Goal: Use online tool/utility: Utilize a website feature to perform a specific function

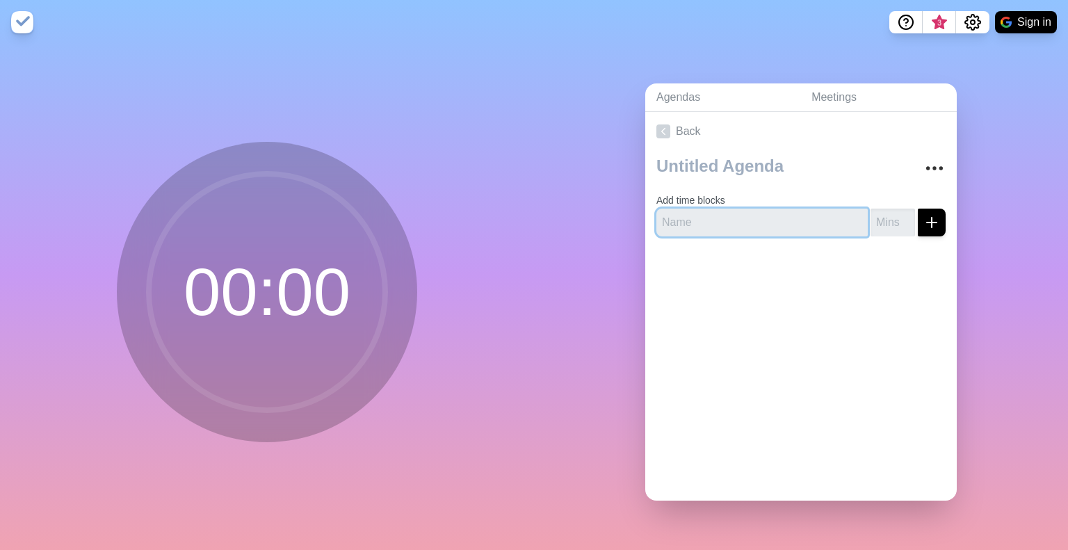
click at [718, 216] on input "text" at bounding box center [762, 223] width 211 height 28
click at [927, 223] on line "submit" at bounding box center [932, 223] width 10 height 0
click at [809, 227] on input "text" at bounding box center [762, 223] width 211 height 28
type input "Introduction"
click at [871, 213] on input "number" at bounding box center [893, 223] width 45 height 28
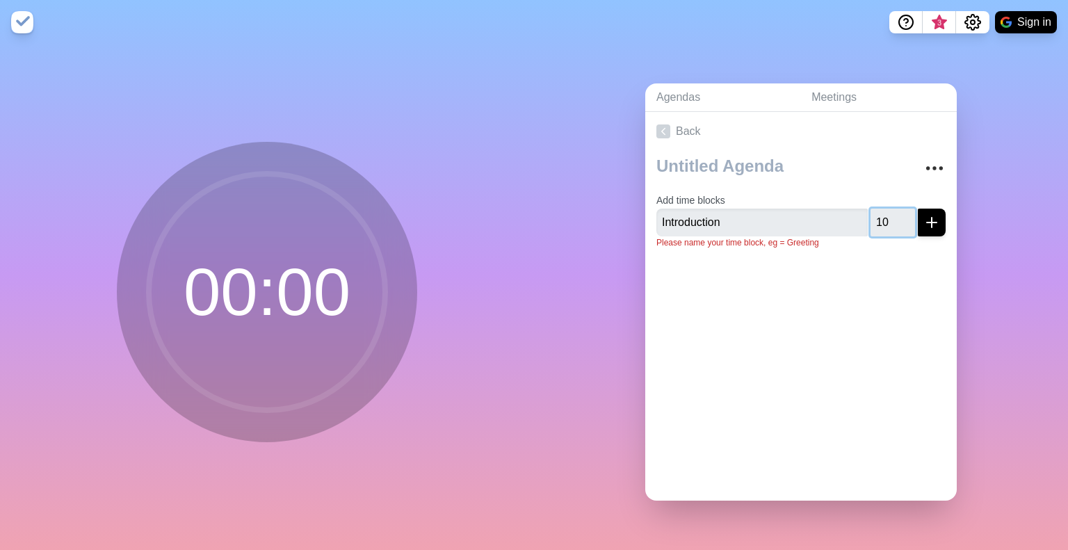
type input "10"
click at [924, 223] on icon "submit" at bounding box center [932, 222] width 17 height 17
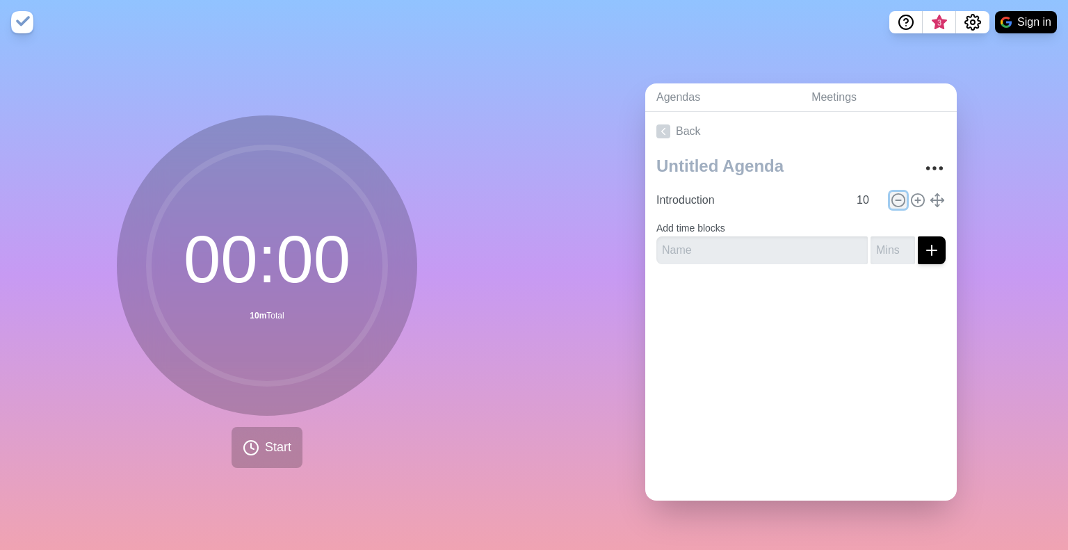
click at [891, 195] on icon at bounding box center [898, 200] width 15 height 15
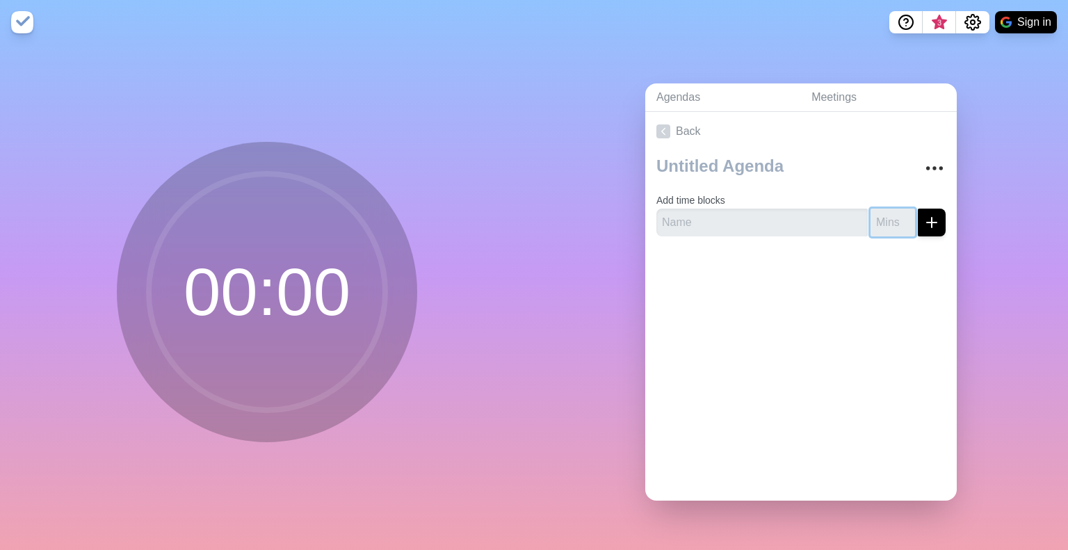
click at [871, 219] on input "number" at bounding box center [893, 223] width 45 height 28
type input "0.5"
click at [746, 225] on input "text" at bounding box center [762, 223] width 211 height 28
type input "Intro"
click at [927, 223] on line "submit" at bounding box center [932, 223] width 10 height 0
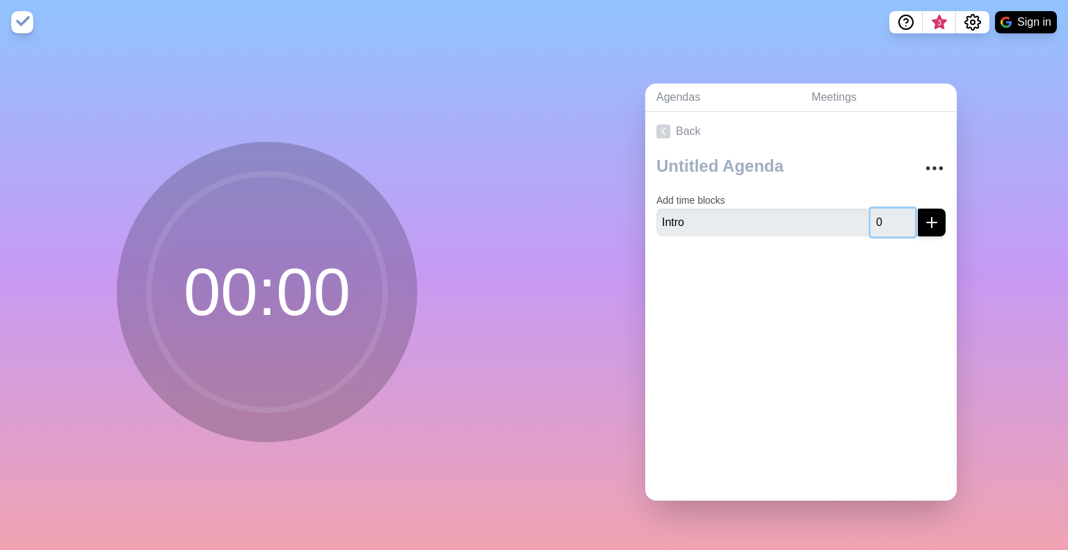
type input "0"
click at [927, 223] on line "submit" at bounding box center [932, 223] width 10 height 0
type input "1"
click at [927, 223] on line "submit" at bounding box center [932, 223] width 10 height 0
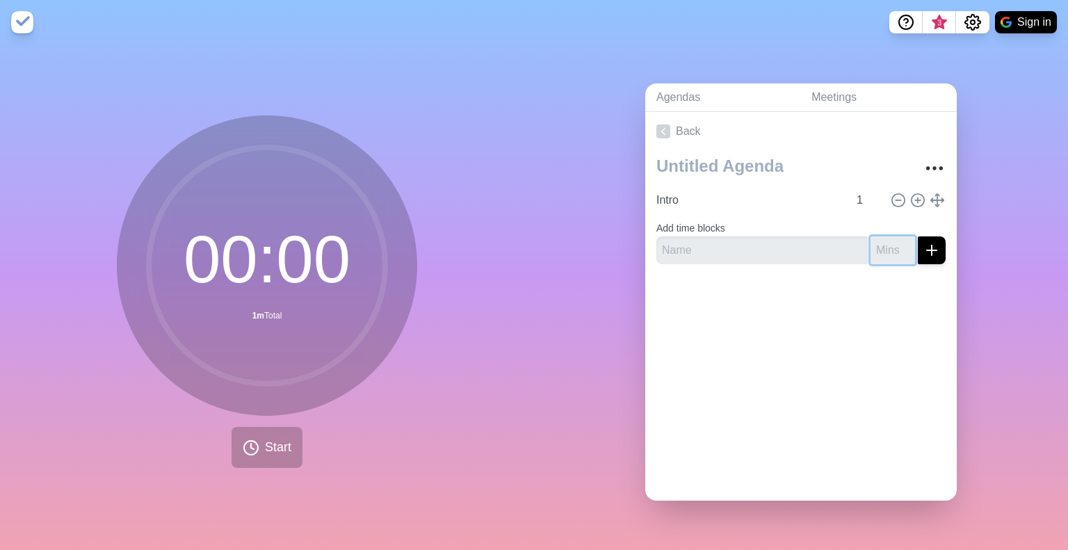
click at [881, 246] on input "number" at bounding box center [893, 250] width 45 height 28
click at [924, 248] on icon "submit" at bounding box center [932, 250] width 17 height 17
type input "7"
type input "1"
click at [832, 246] on input "text" at bounding box center [762, 250] width 211 height 28
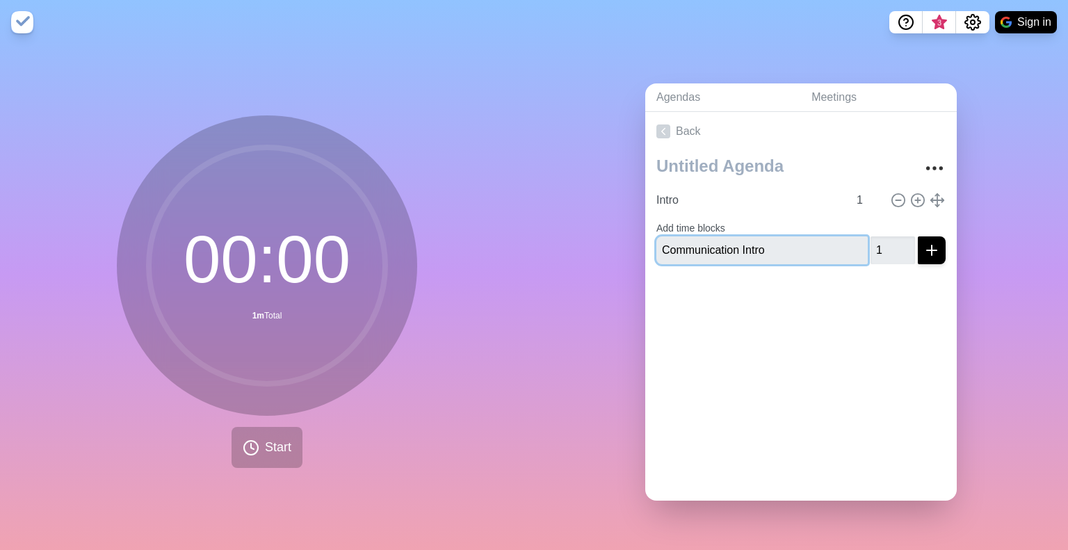
type input "Communication Intro"
click at [924, 242] on icon "submit" at bounding box center [932, 250] width 17 height 17
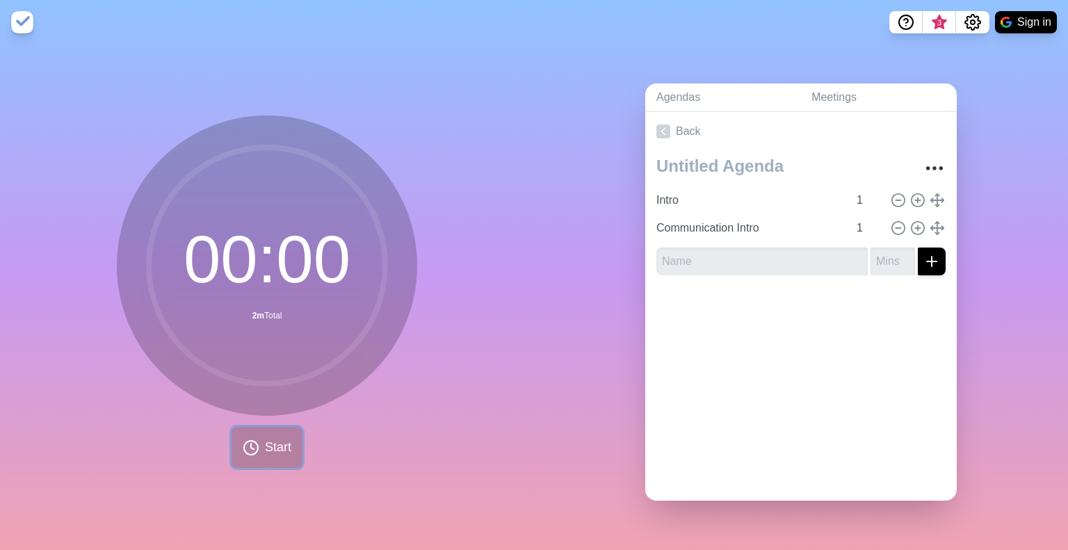
click at [259, 460] on button "Start" at bounding box center [267, 447] width 71 height 41
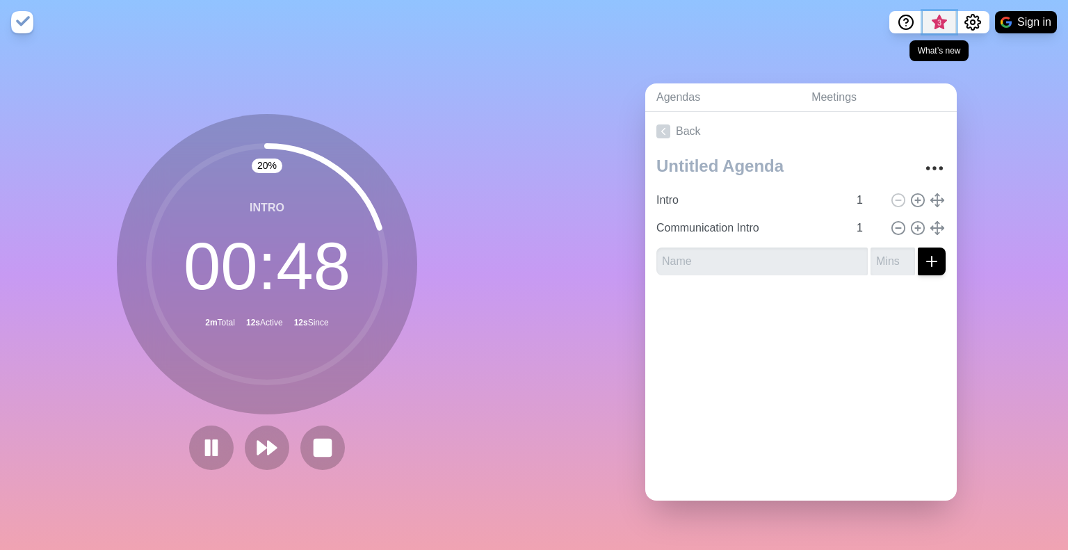
click at [935, 24] on span "3" at bounding box center [939, 22] width 11 height 11
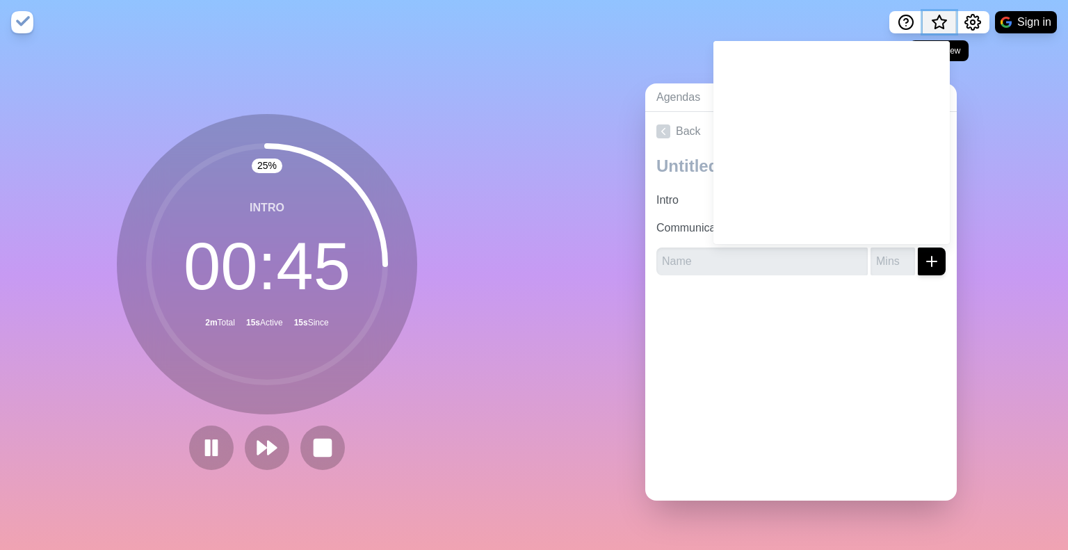
click at [936, 24] on span "What’s new" at bounding box center [939, 22] width 7 height 7
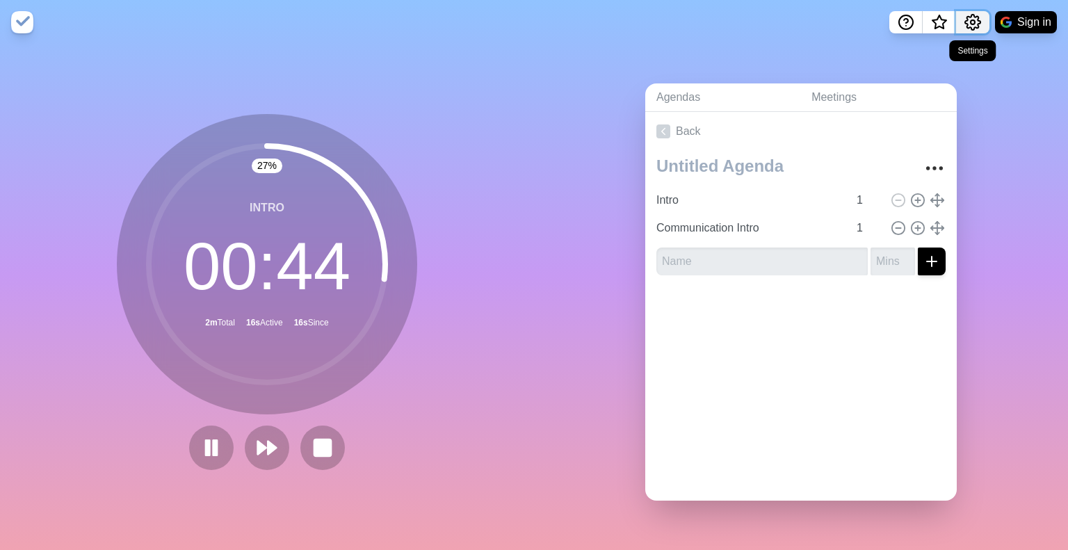
click at [977, 22] on icon "Settings" at bounding box center [973, 22] width 17 height 17
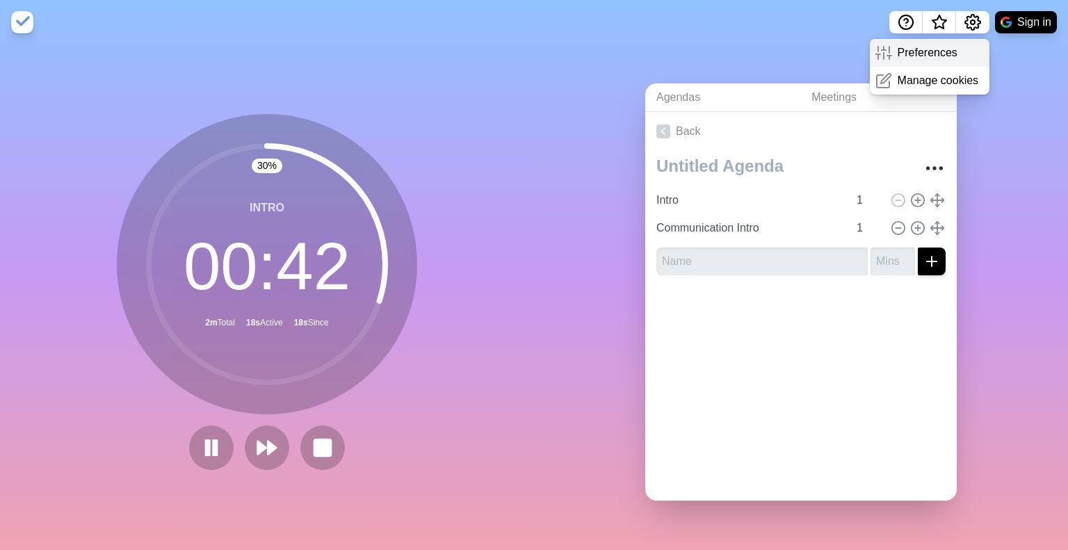
click at [954, 49] on p "Preferences" at bounding box center [928, 53] width 60 height 17
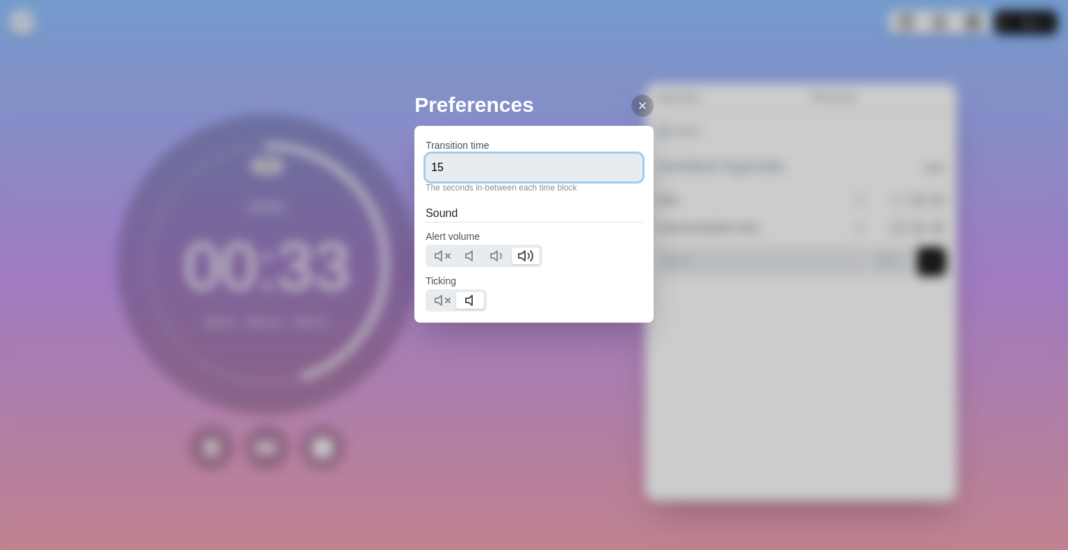
click at [504, 168] on input "15" at bounding box center [534, 168] width 217 height 28
type input "1"
type input "0"
click at [497, 80] on div "Preferences Transition time 0 The seconds in-between each time block Sound Aler…" at bounding box center [534, 275] width 1068 height 550
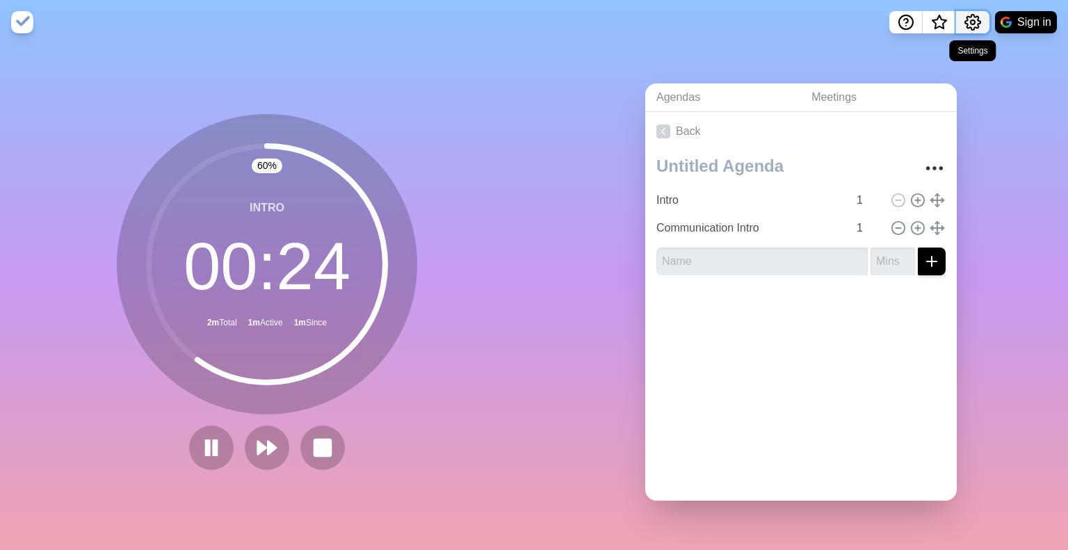
click at [966, 26] on icon "Settings" at bounding box center [972, 22] width 15 height 15
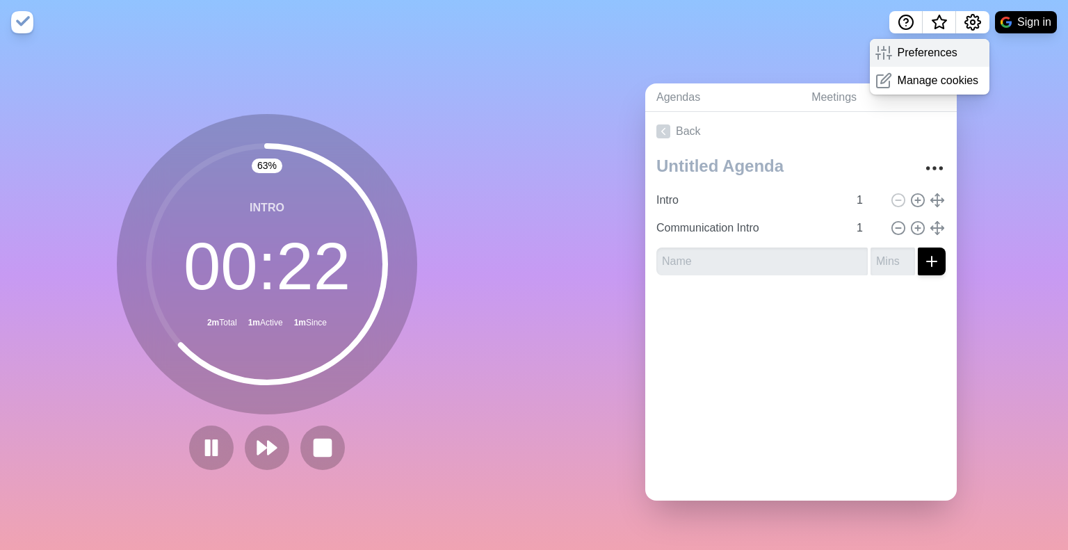
click at [941, 51] on p "Preferences" at bounding box center [928, 53] width 60 height 17
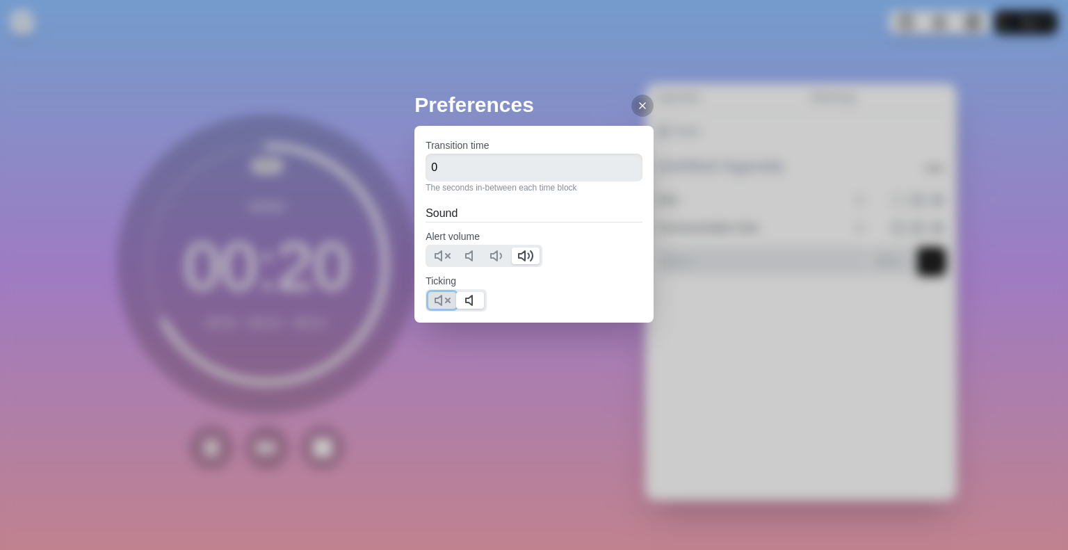
click at [442, 298] on polygon at bounding box center [438, 301] width 6 height 10
click at [490, 252] on icon at bounding box center [498, 256] width 17 height 17
click at [640, 108] on line at bounding box center [643, 106] width 6 height 6
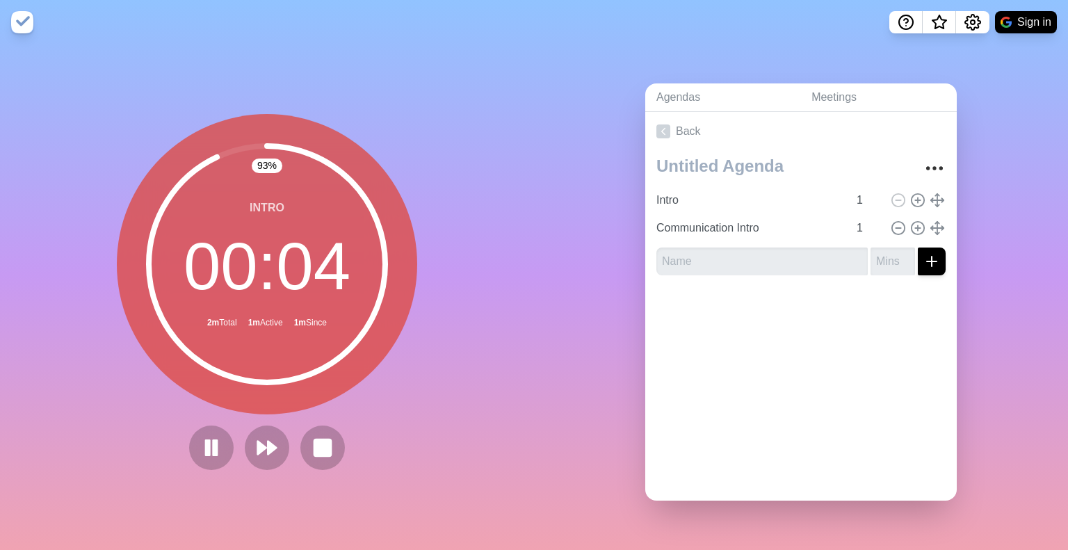
click at [31, 19] on img at bounding box center [22, 22] width 22 height 22
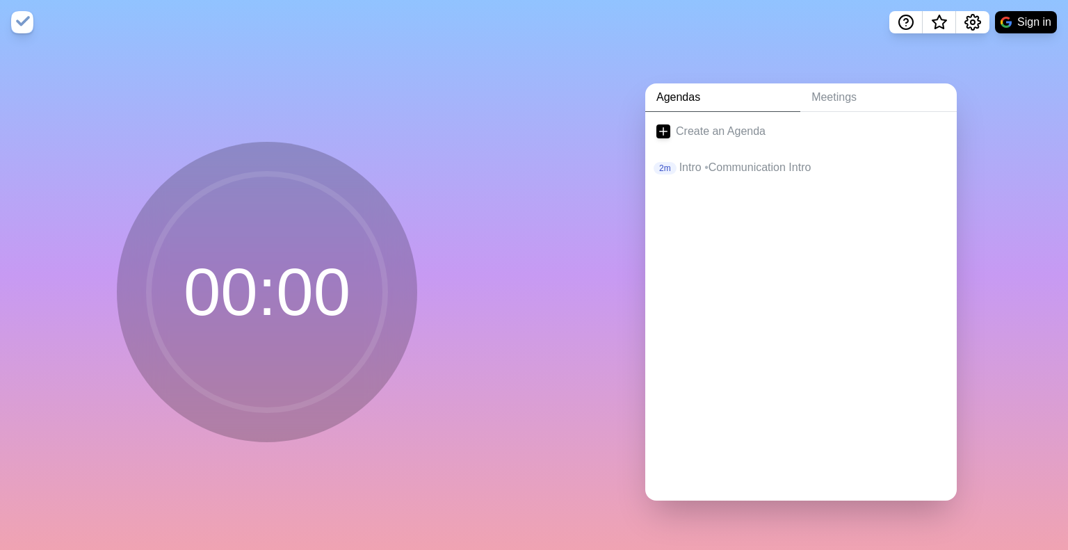
click at [31, 19] on img at bounding box center [22, 22] width 22 height 22
click at [720, 161] on p "Intro • Communication Intro" at bounding box center [813, 167] width 266 height 17
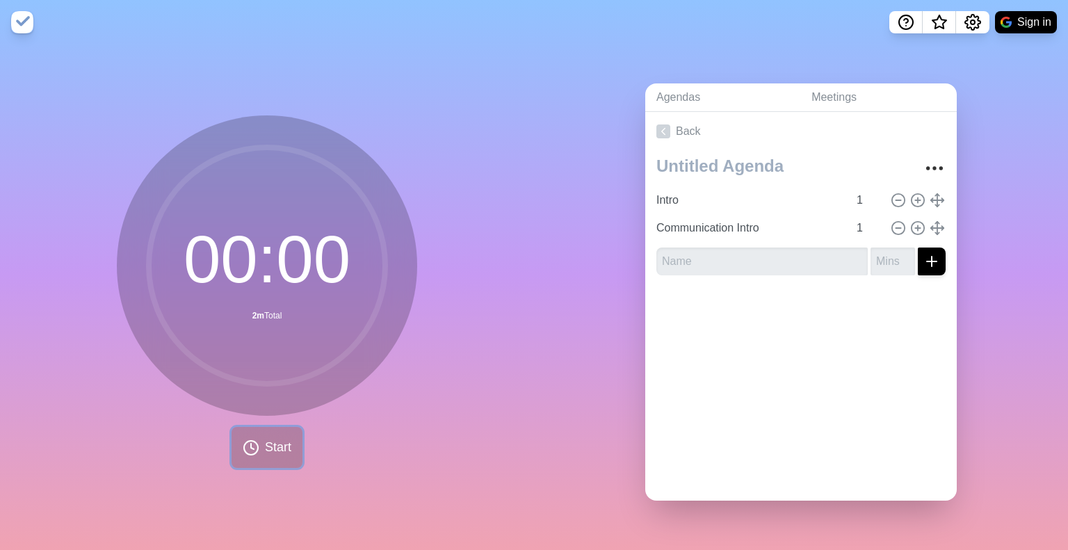
click at [252, 449] on icon at bounding box center [251, 448] width 17 height 17
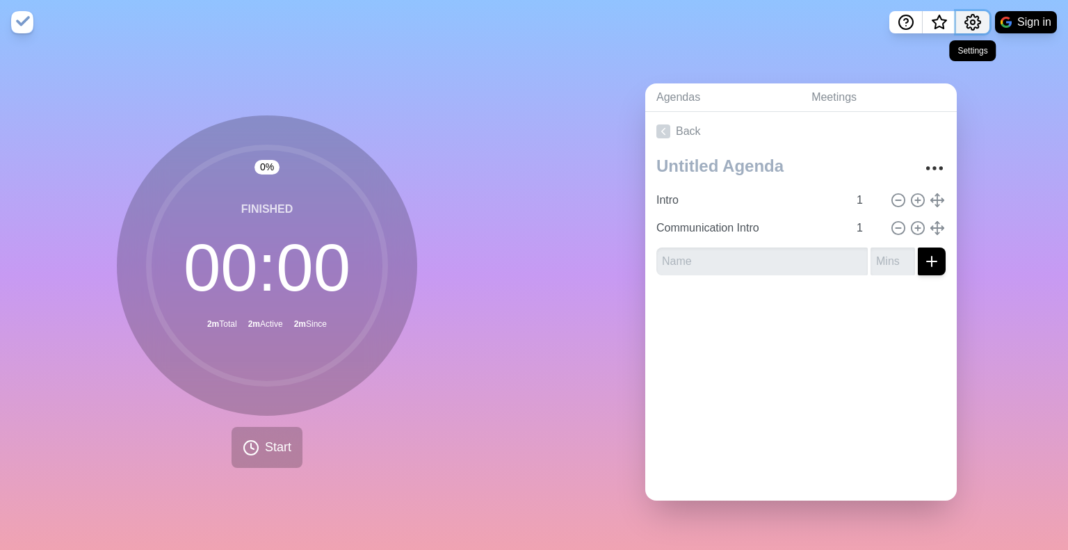
click at [983, 26] on button "Settings" at bounding box center [972, 22] width 33 height 22
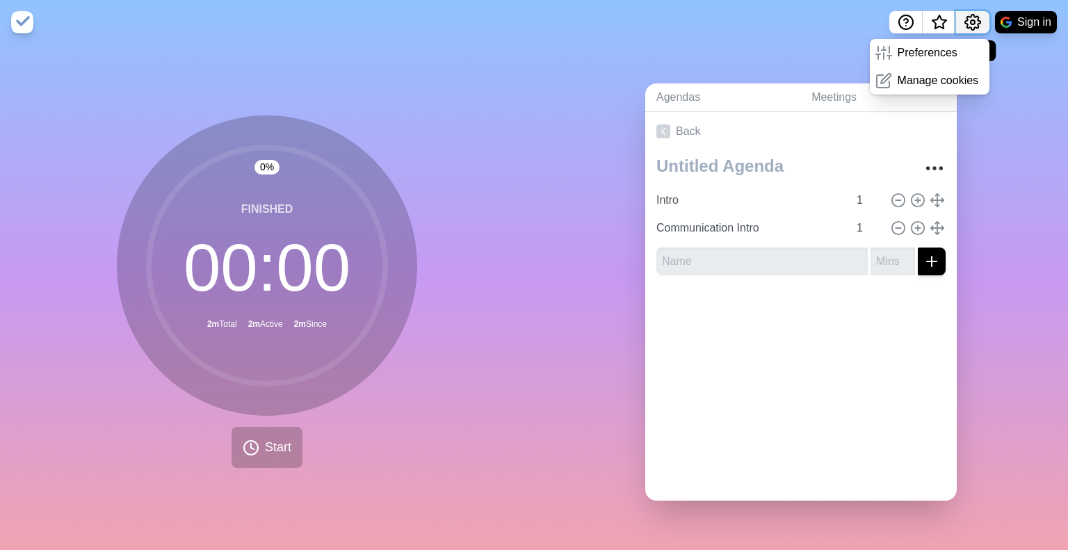
click at [983, 26] on button "Settings" at bounding box center [972, 22] width 33 height 22
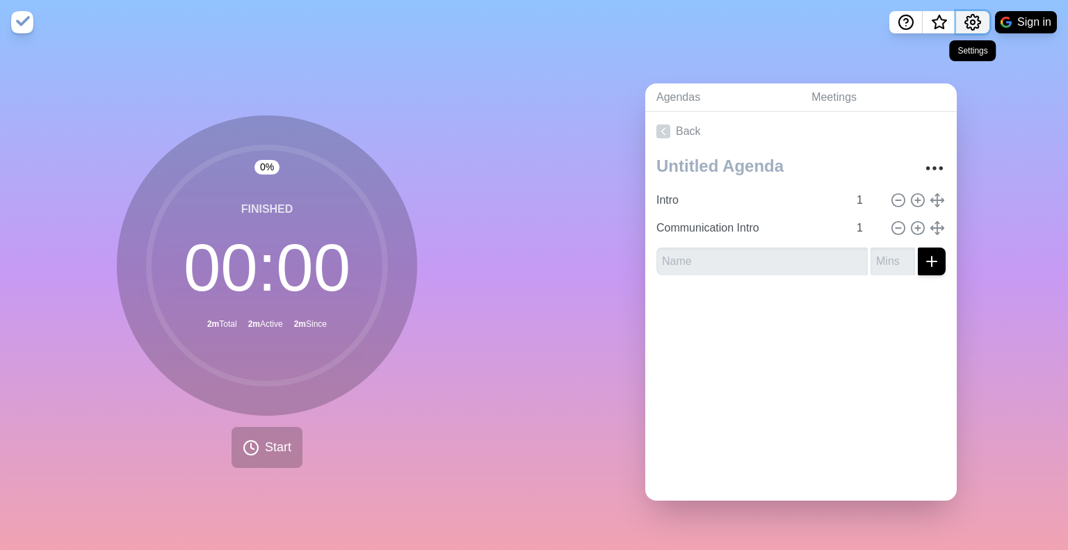
click at [969, 14] on icon "Settings" at bounding box center [973, 22] width 17 height 17
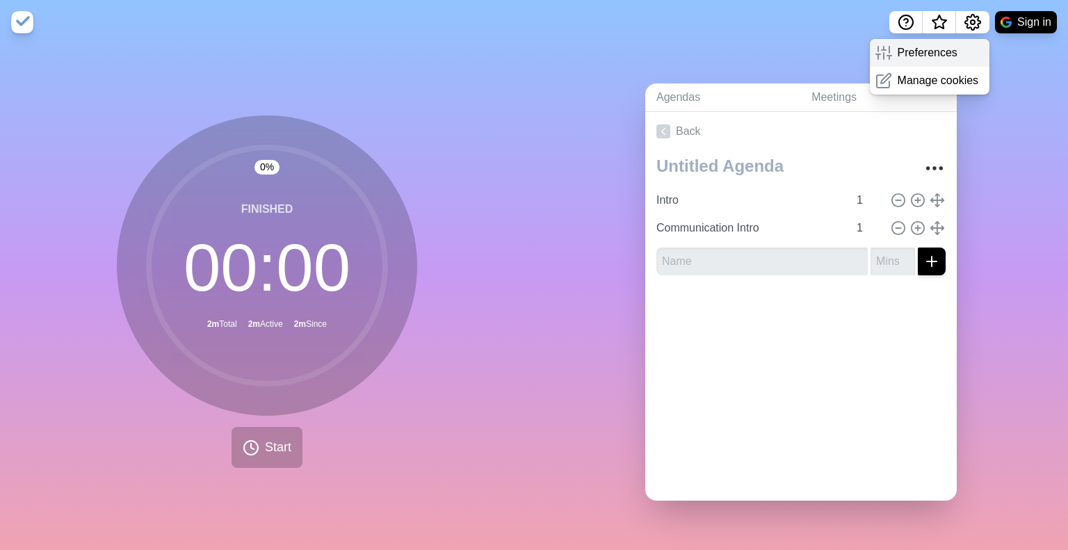
click at [935, 54] on p "Preferences" at bounding box center [928, 53] width 60 height 17
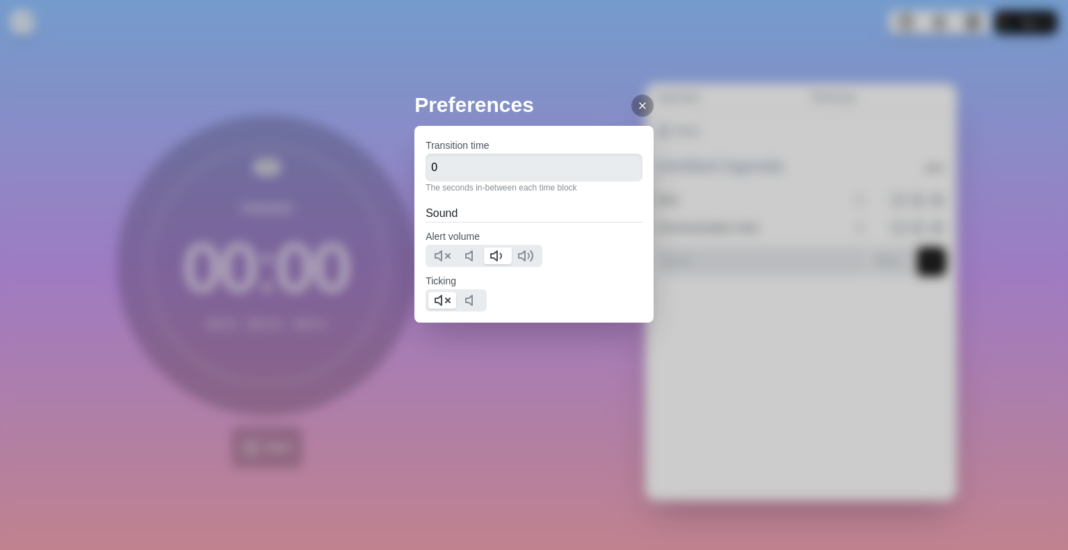
click at [637, 105] on icon at bounding box center [642, 105] width 11 height 11
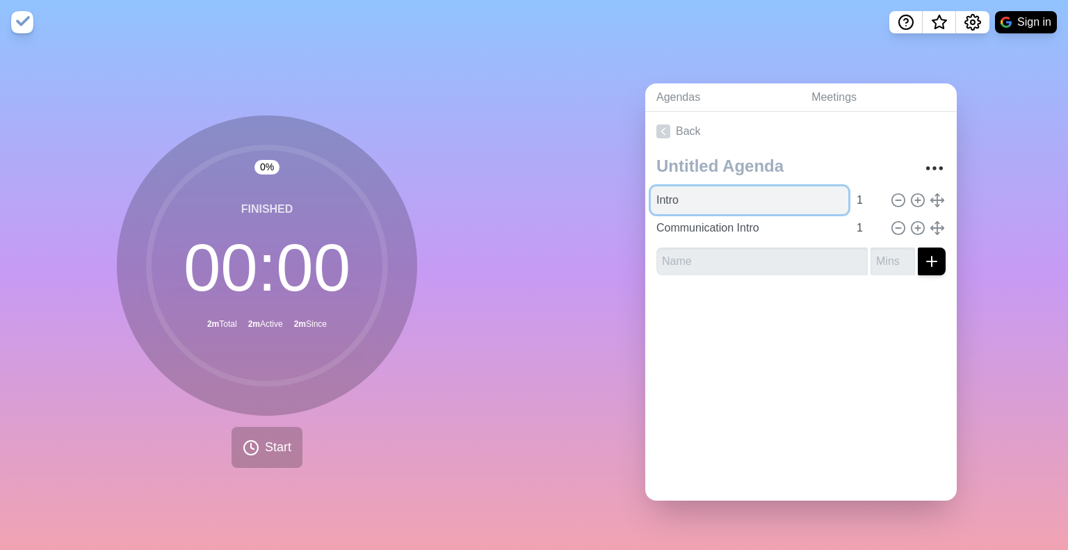
click at [764, 188] on input "Intro" at bounding box center [750, 200] width 198 height 28
type input "Introduction"
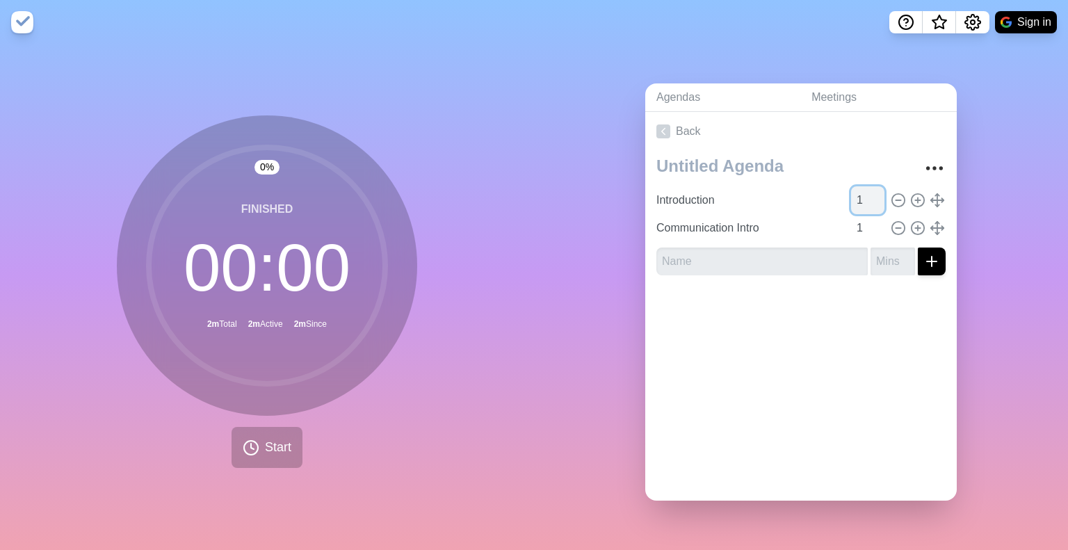
click at [851, 193] on input "1" at bounding box center [867, 200] width 33 height 28
type input "10"
click at [851, 221] on input "1" at bounding box center [867, 228] width 33 height 28
type input "1"
type input "5"
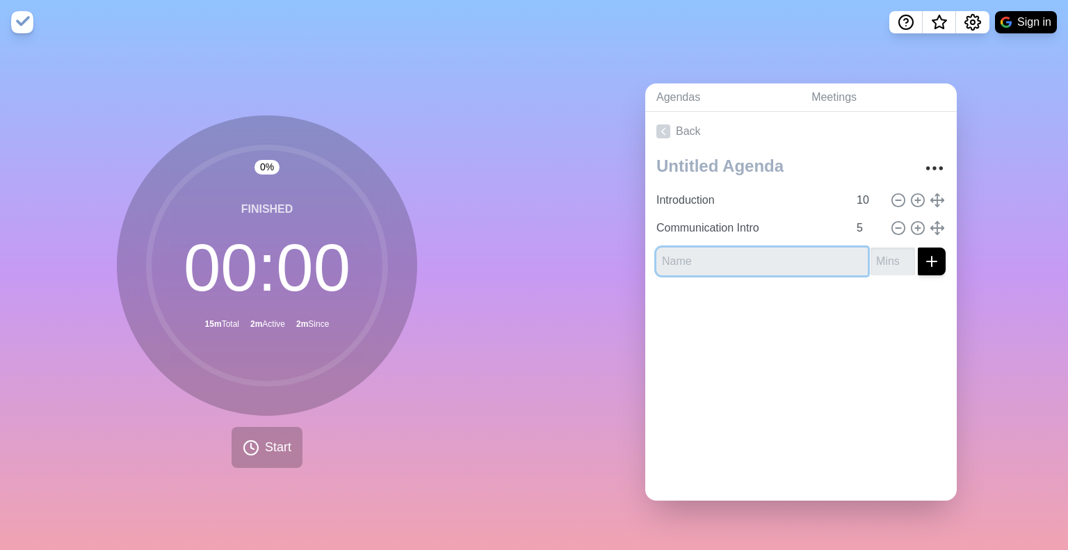
click at [740, 263] on input "text" at bounding box center [762, 262] width 211 height 28
type input "Comms: What, Why How"
click at [871, 254] on input "number" at bounding box center [893, 262] width 45 height 28
type input "10"
click at [924, 253] on icon "submit" at bounding box center [932, 261] width 17 height 17
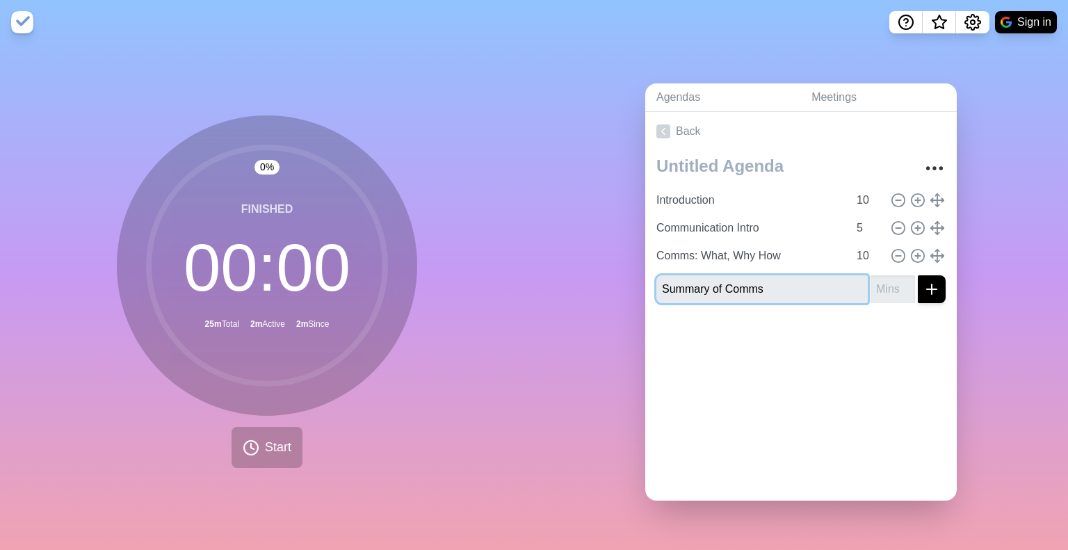
type input "Summary of Comms"
click at [871, 286] on input "number" at bounding box center [893, 289] width 45 height 28
type input "7"
click at [924, 287] on icon "submit" at bounding box center [932, 289] width 17 height 17
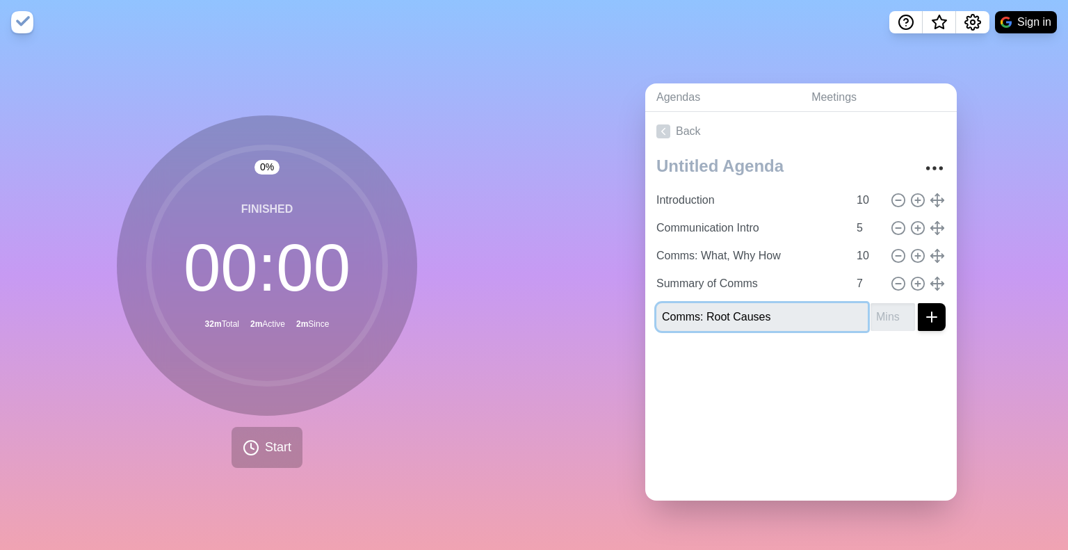
type input "Comms: Root Causes"
click at [871, 318] on input "number" at bounding box center [893, 317] width 45 height 28
type input "10"
click at [924, 313] on icon "submit" at bounding box center [932, 317] width 17 height 17
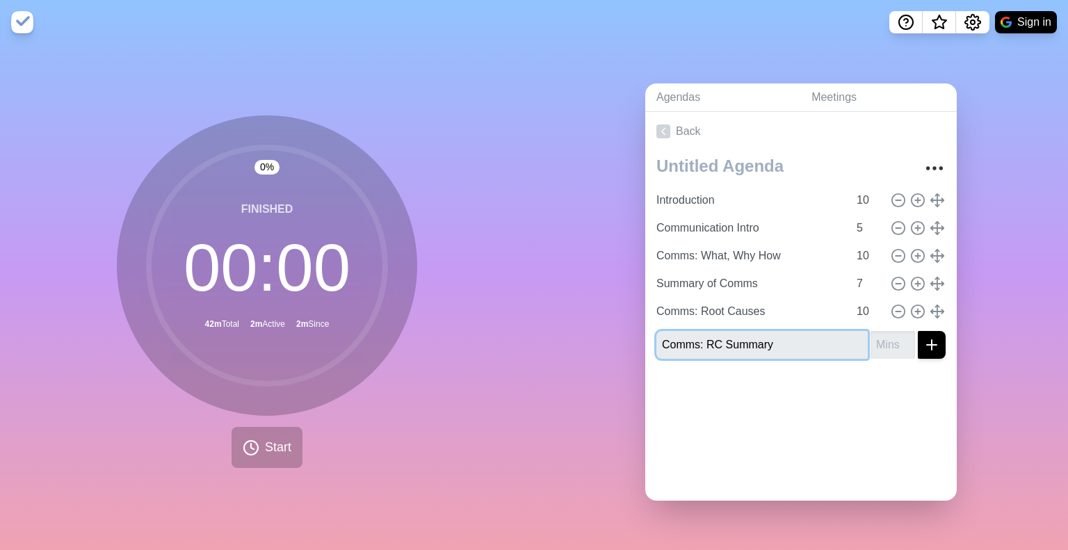
type input "Comms: RC Summary"
click at [871, 344] on input "number" at bounding box center [893, 345] width 45 height 28
type input "5"
click at [924, 337] on icon "submit" at bounding box center [932, 345] width 17 height 17
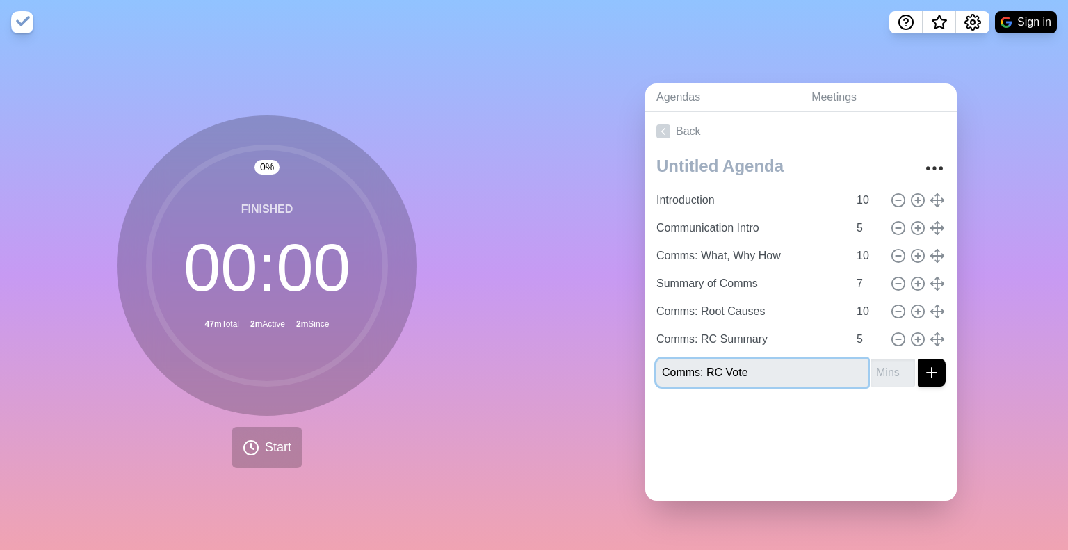
type input "Comms: RC Vote"
click at [877, 368] on input "number" at bounding box center [893, 373] width 45 height 28
type input "2"
click at [926, 366] on button "submit" at bounding box center [932, 373] width 28 height 28
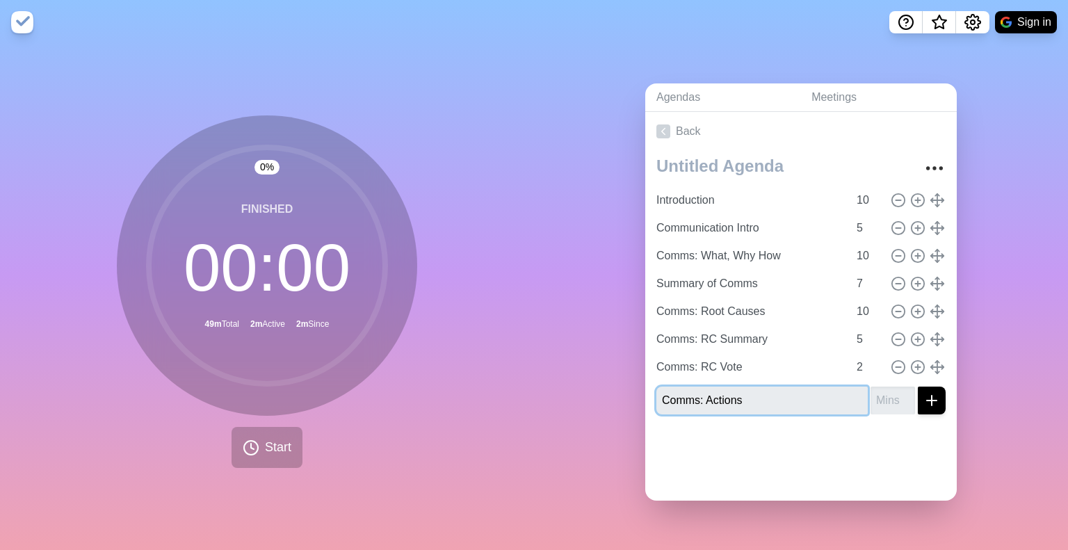
type input "Comms: Actions"
click at [876, 394] on input "number" at bounding box center [893, 401] width 45 height 28
type input "5"
click at [824, 474] on div at bounding box center [801, 454] width 312 height 56
click at [918, 406] on button "submit" at bounding box center [932, 401] width 28 height 28
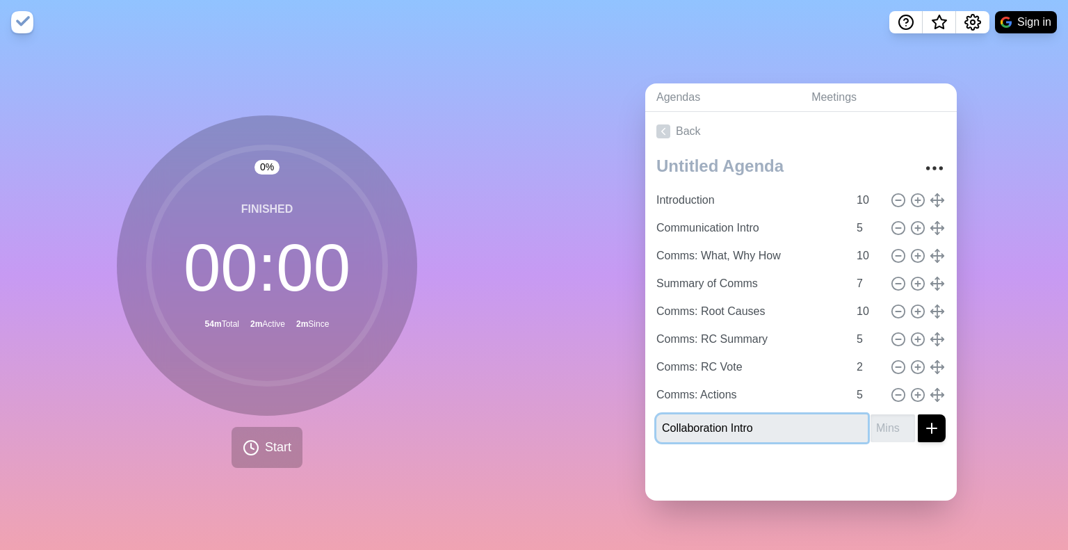
type input "Collaboration Intro"
click at [871, 415] on input "number" at bounding box center [893, 429] width 45 height 28
type input "5"
click at [924, 424] on icon "submit" at bounding box center [932, 428] width 17 height 17
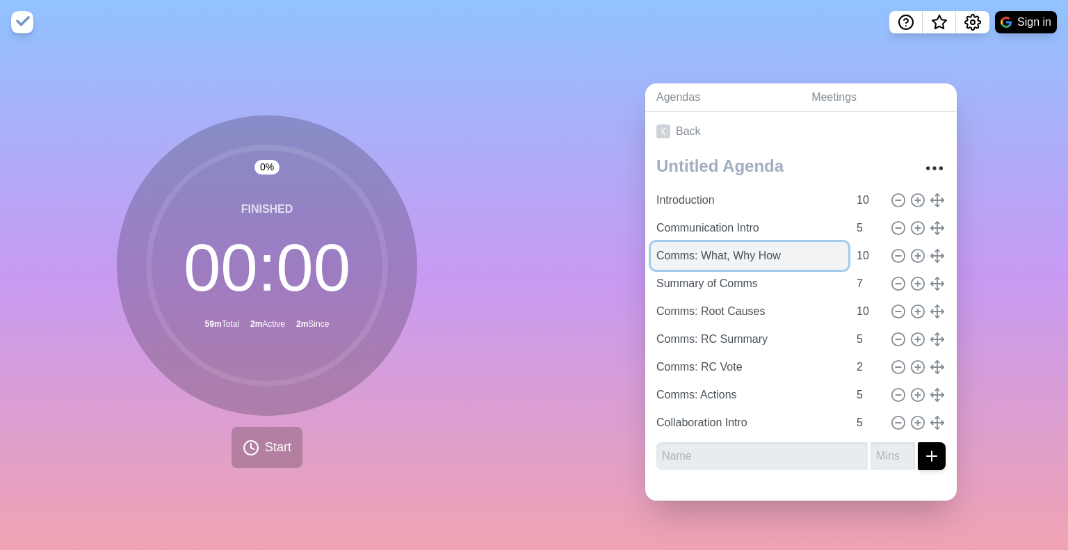
drag, startPoint x: 778, startPoint y: 248, endPoint x: 651, endPoint y: 247, distance: 127.3
click at [651, 247] on input "Comms: What, Why How" at bounding box center [750, 256] width 198 height 28
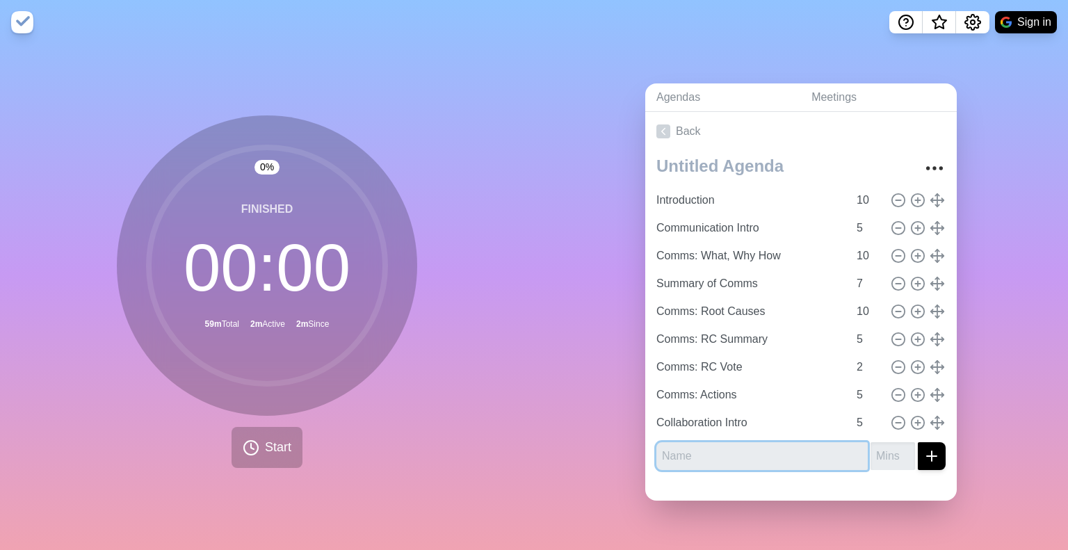
click at [690, 447] on input "text" at bounding box center [762, 456] width 211 height 28
paste input "Comms: What, Why How"
click at [738, 449] on input "Collab: Comms: What, Why How" at bounding box center [762, 456] width 211 height 28
type input "Collab: What, Why How"
click at [924, 448] on icon "submit" at bounding box center [932, 456] width 17 height 17
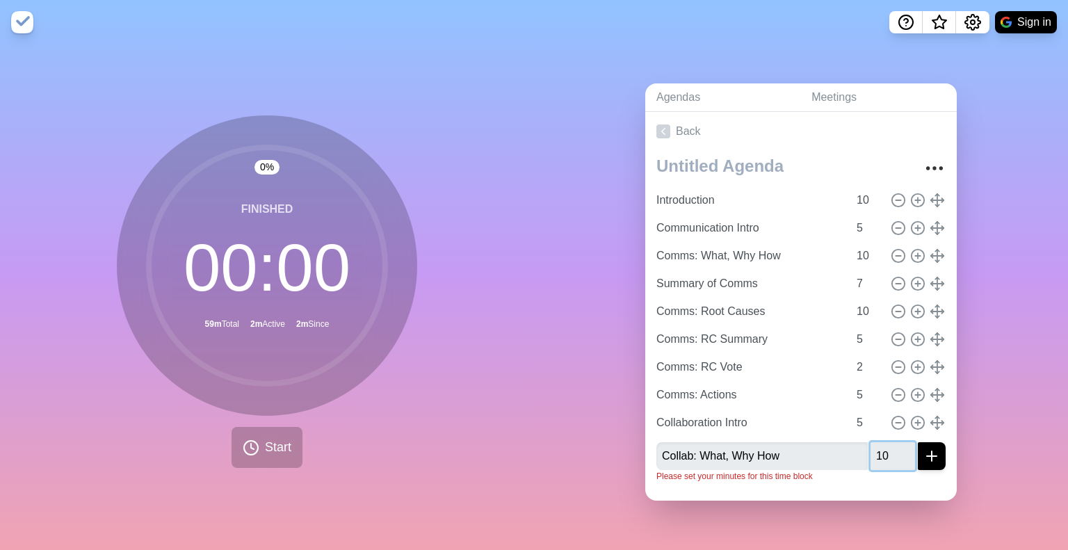
type input "10"
click at [924, 457] on icon "submit" at bounding box center [932, 456] width 17 height 17
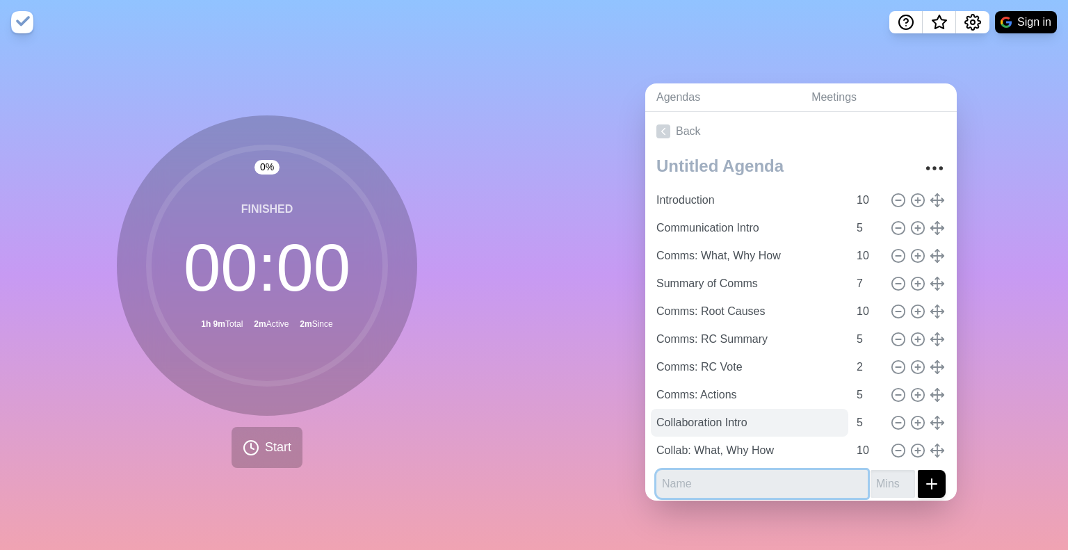
scroll to position [7, 0]
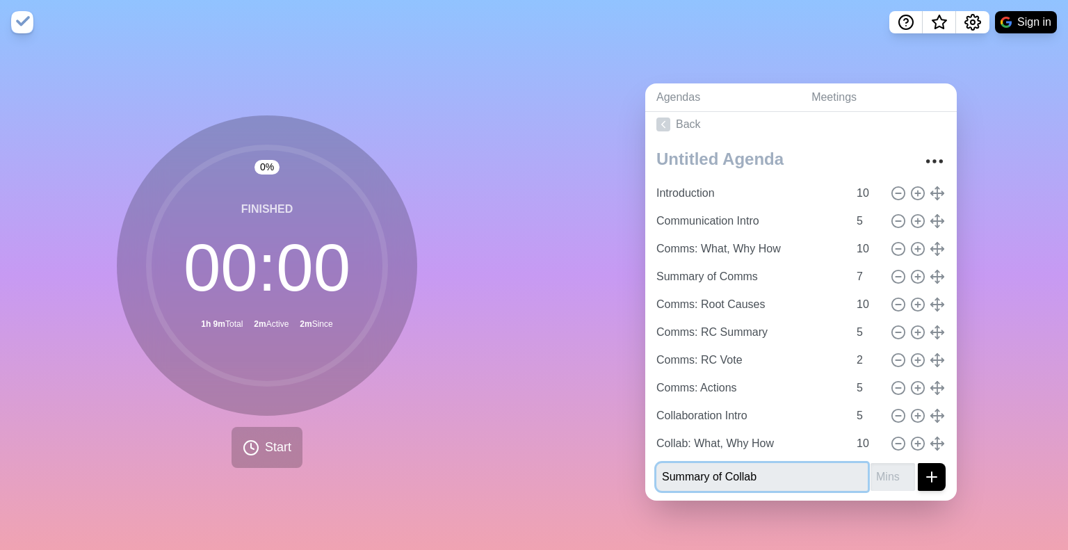
type input "Summary of Collab"
click at [877, 471] on input "number" at bounding box center [893, 477] width 45 height 28
type input "7"
click at [924, 473] on icon "submit" at bounding box center [932, 477] width 17 height 17
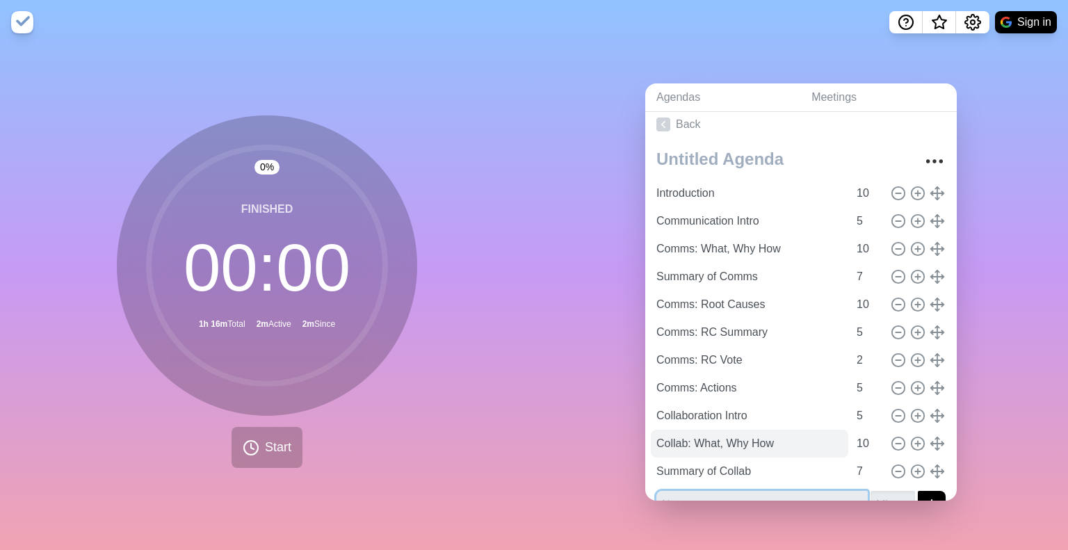
scroll to position [35, 0]
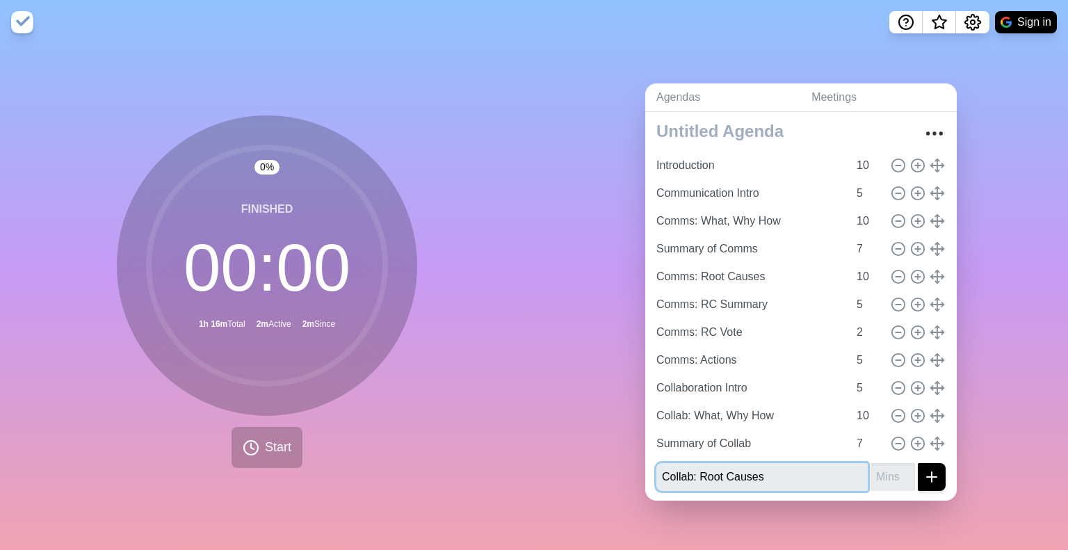
type input "Collab: Root Causes"
click at [874, 467] on input "number" at bounding box center [893, 477] width 45 height 28
type input "10"
click at [924, 476] on icon "submit" at bounding box center [932, 477] width 17 height 17
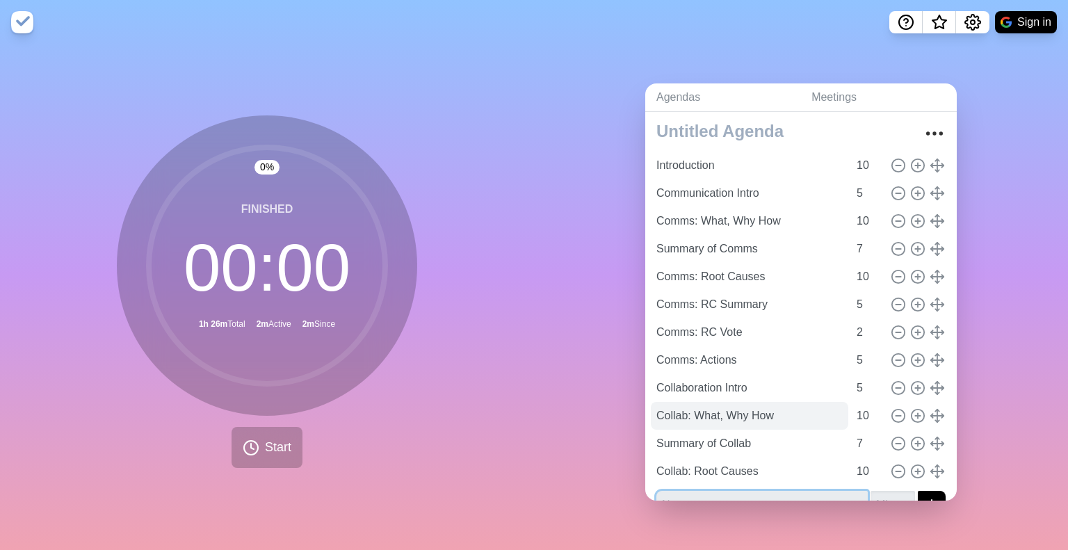
scroll to position [63, 0]
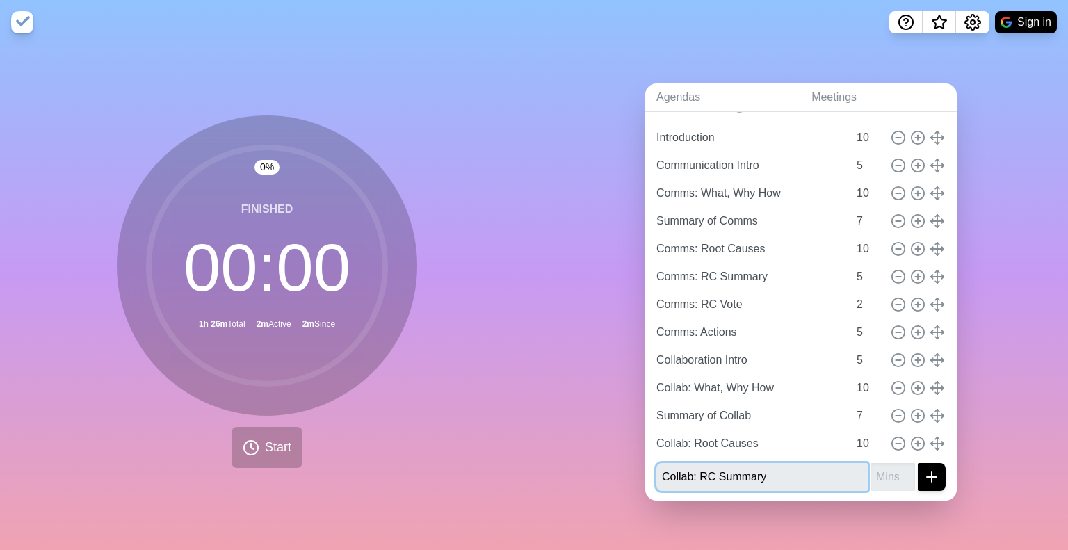
type input "Collab: RC Summary"
click at [871, 465] on input "number" at bounding box center [893, 477] width 45 height 28
type input "5"
click at [924, 477] on icon "submit" at bounding box center [932, 477] width 17 height 17
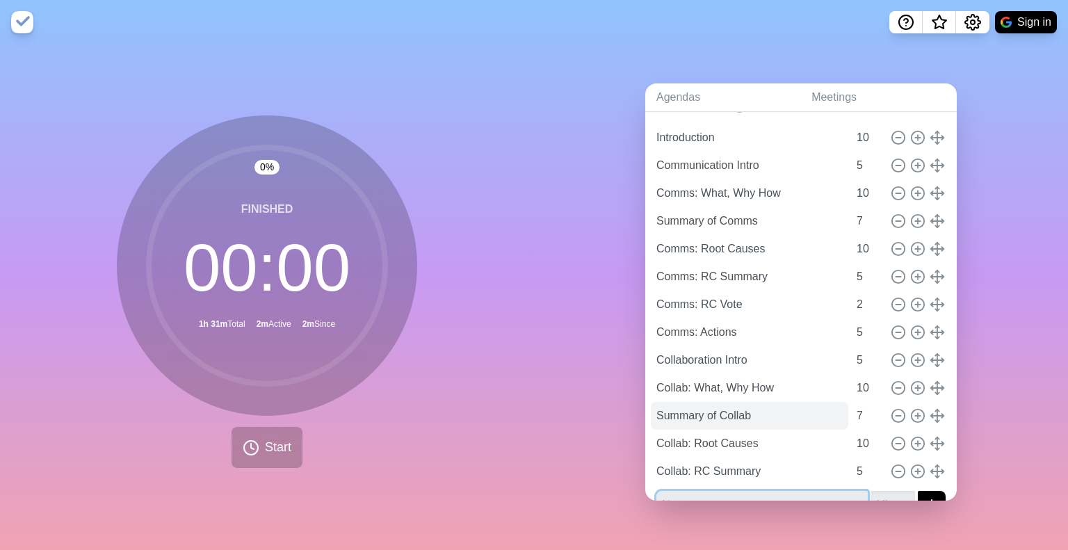
scroll to position [90, 0]
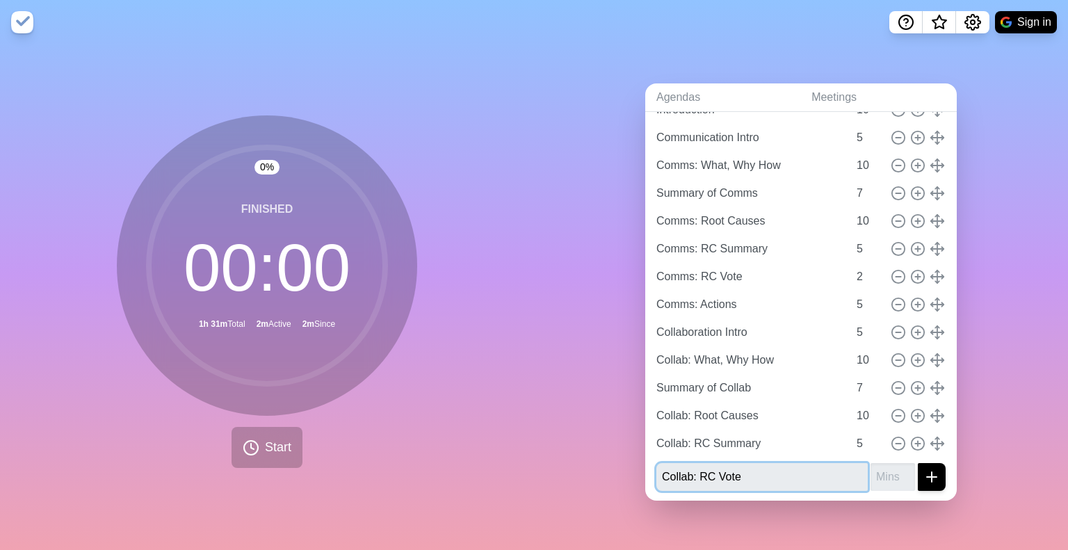
click at [851, 472] on input "Collab: RC Vote" at bounding box center [762, 477] width 211 height 28
type input "Collab: RC Vote"
click at [871, 471] on input "number" at bounding box center [893, 477] width 45 height 28
type input "2"
drag, startPoint x: 919, startPoint y: 465, endPoint x: 903, endPoint y: 487, distance: 27.4
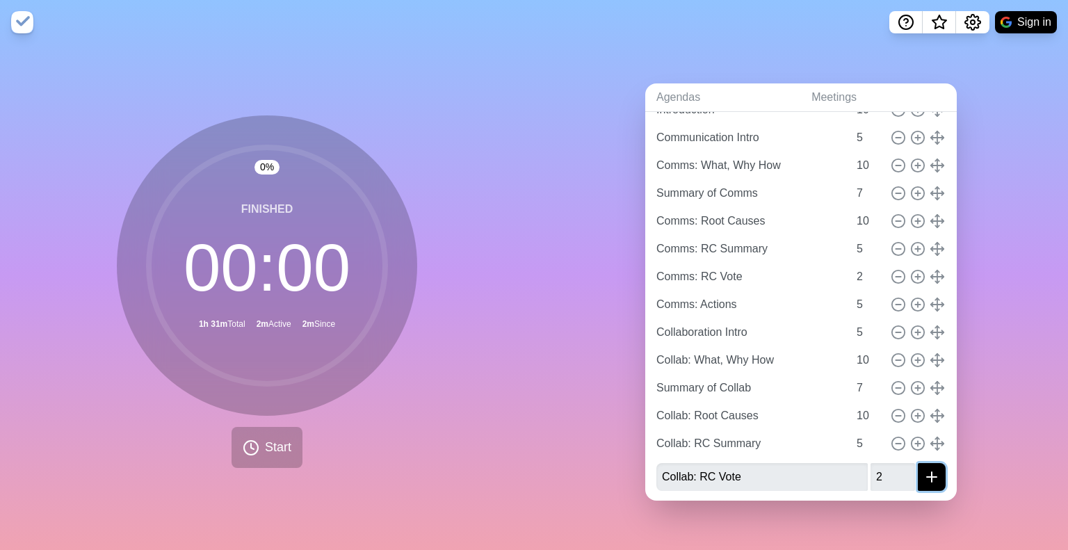
click at [903, 487] on div "Introduction 10 Communication Intro 5 Comms: What, Why How 10 Summary of Comms …" at bounding box center [801, 282] width 312 height 442
click at [924, 472] on icon "submit" at bounding box center [932, 477] width 17 height 17
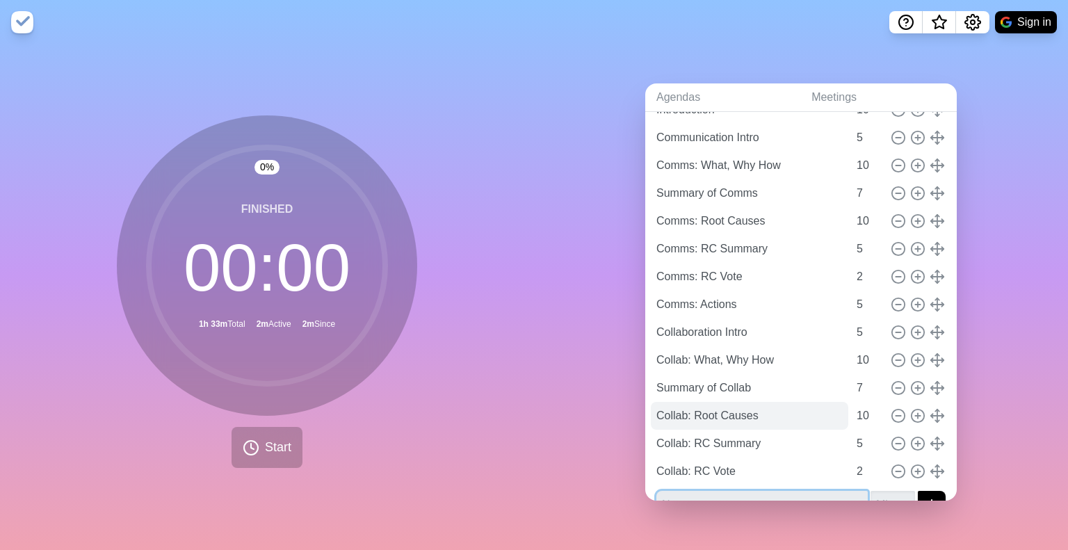
scroll to position [118, 0]
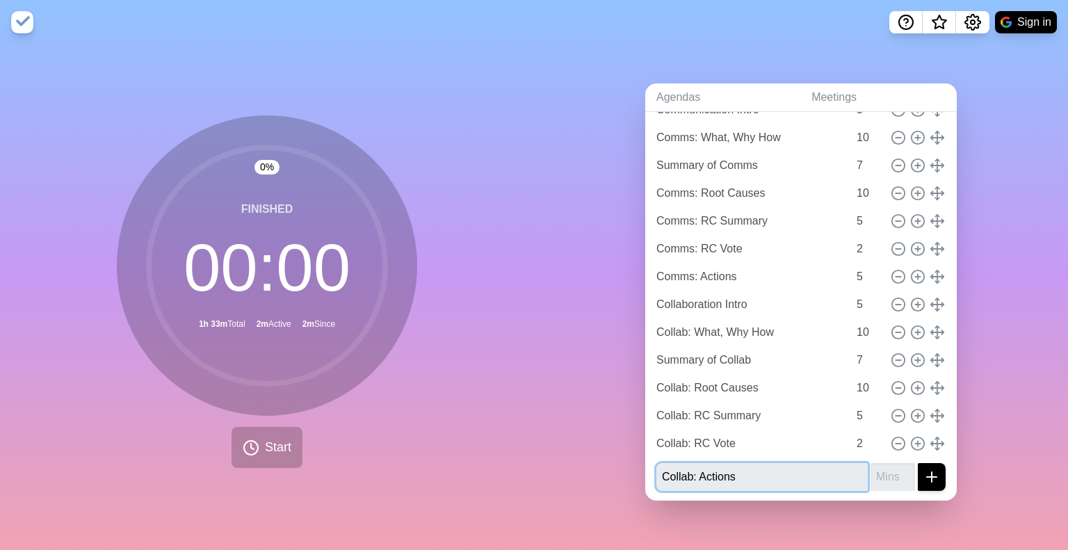
type input "Collab: Actions"
click at [879, 474] on input "number" at bounding box center [893, 477] width 45 height 28
type input "5"
click at [927, 477] on line "submit" at bounding box center [932, 477] width 10 height 0
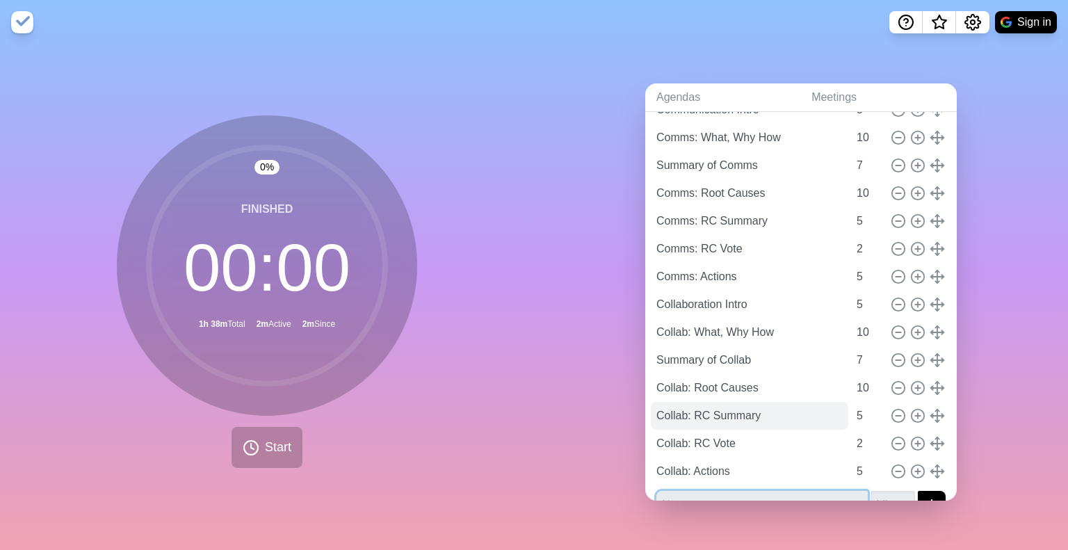
scroll to position [146, 0]
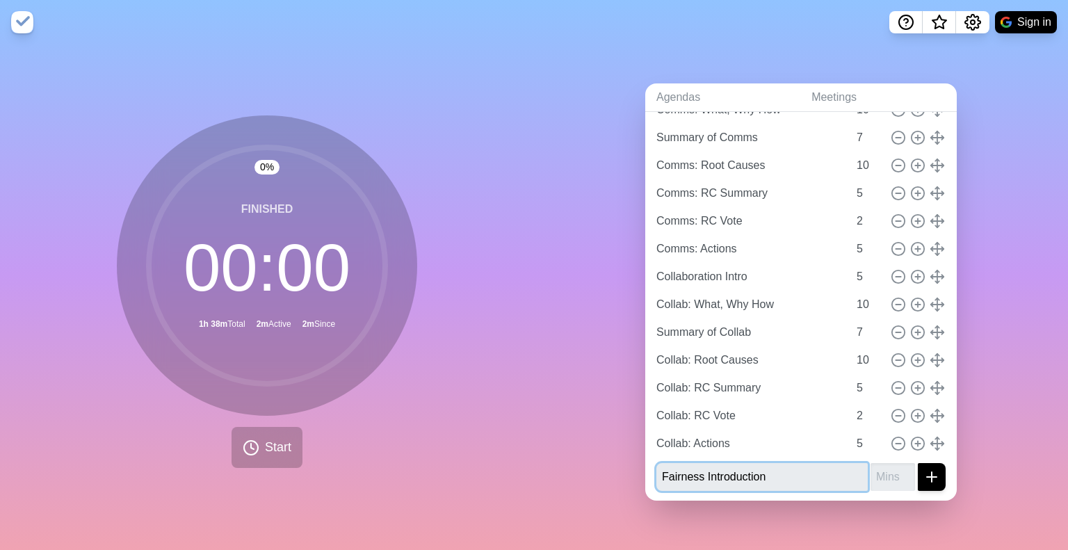
type input "Fairness Introduction"
click at [878, 469] on input "number" at bounding box center [893, 477] width 45 height 28
type input "5"
click at [927, 477] on line "submit" at bounding box center [932, 477] width 10 height 0
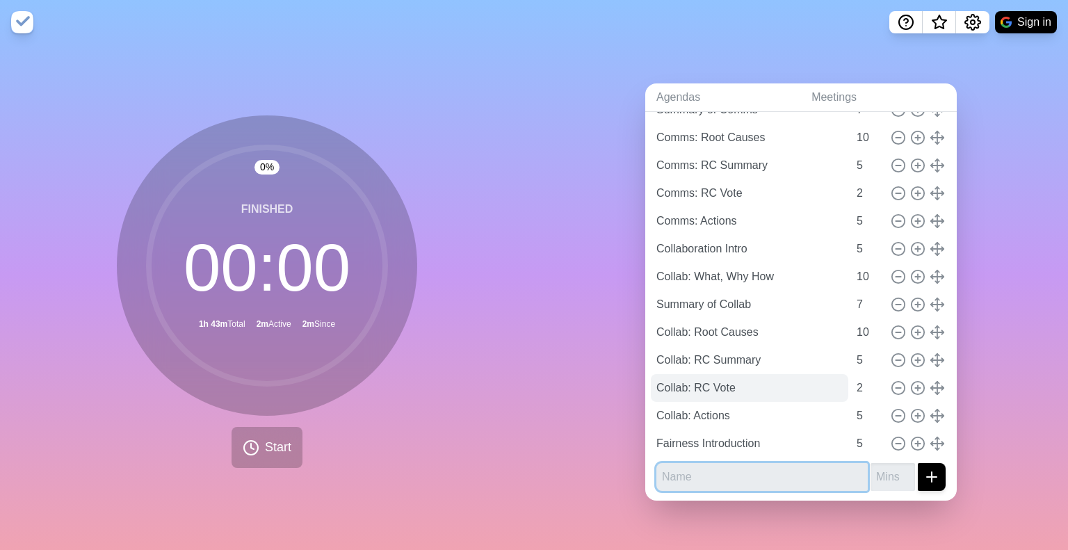
scroll to position [174, 0]
type input "Fair: RC + Actions"
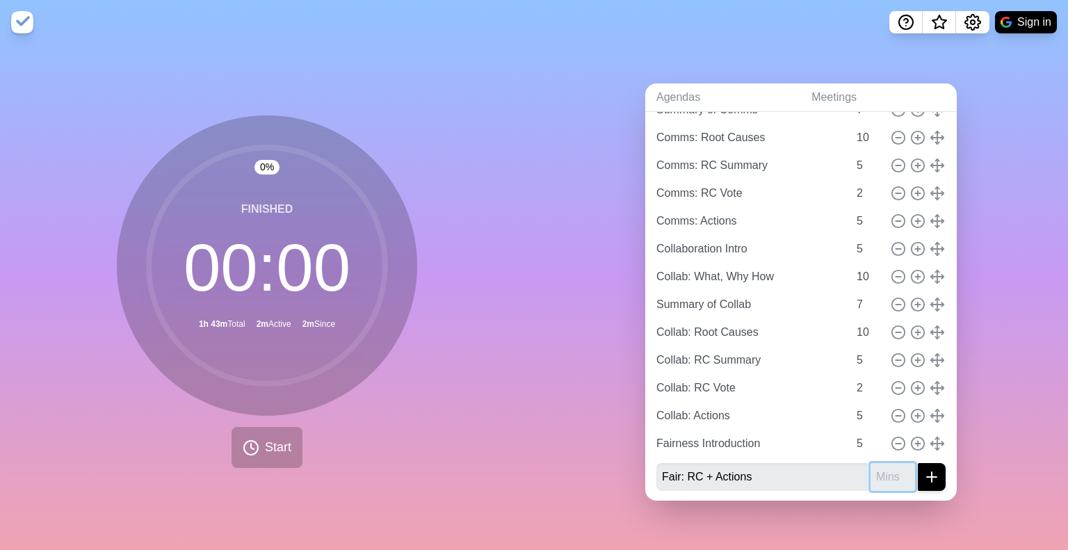
click at [871, 472] on input "number" at bounding box center [893, 477] width 45 height 28
type input "15"
click at [918, 480] on button "submit" at bounding box center [932, 477] width 28 height 28
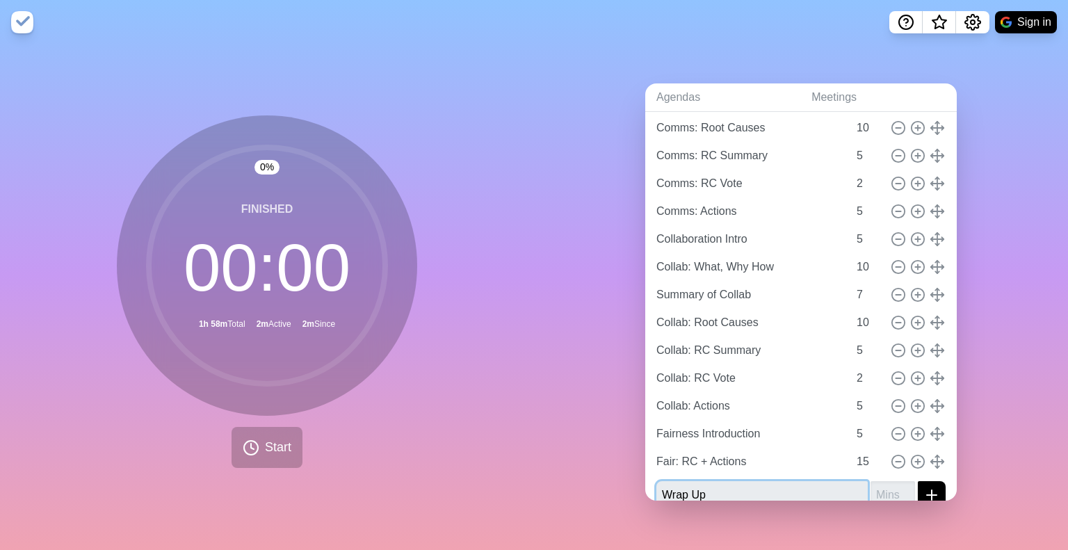
type input "Wrap Up"
click at [874, 490] on input "number" at bounding box center [893, 495] width 45 height 28
type input "1"
click at [924, 487] on icon "submit" at bounding box center [932, 495] width 17 height 17
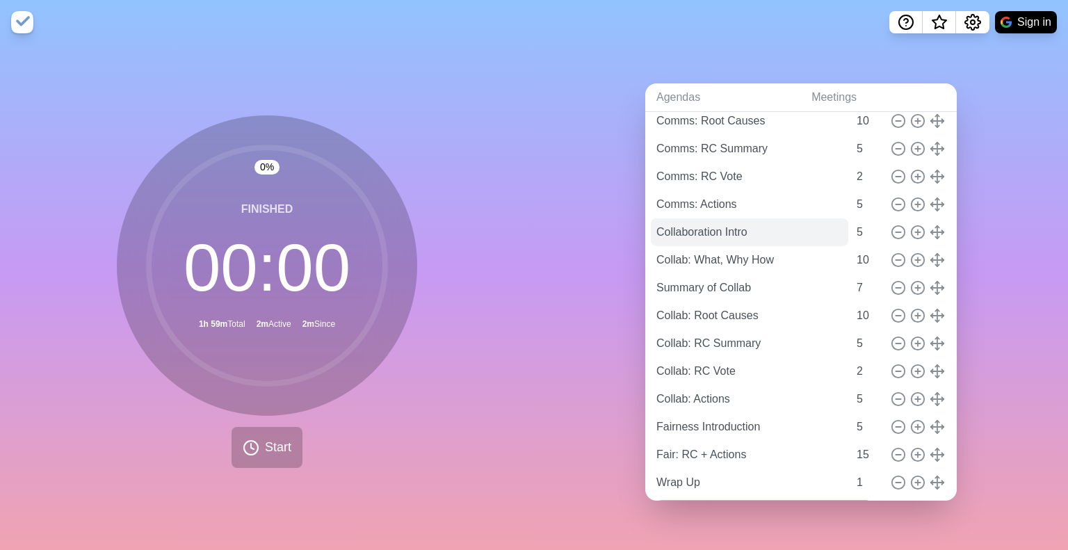
scroll to position [0, 0]
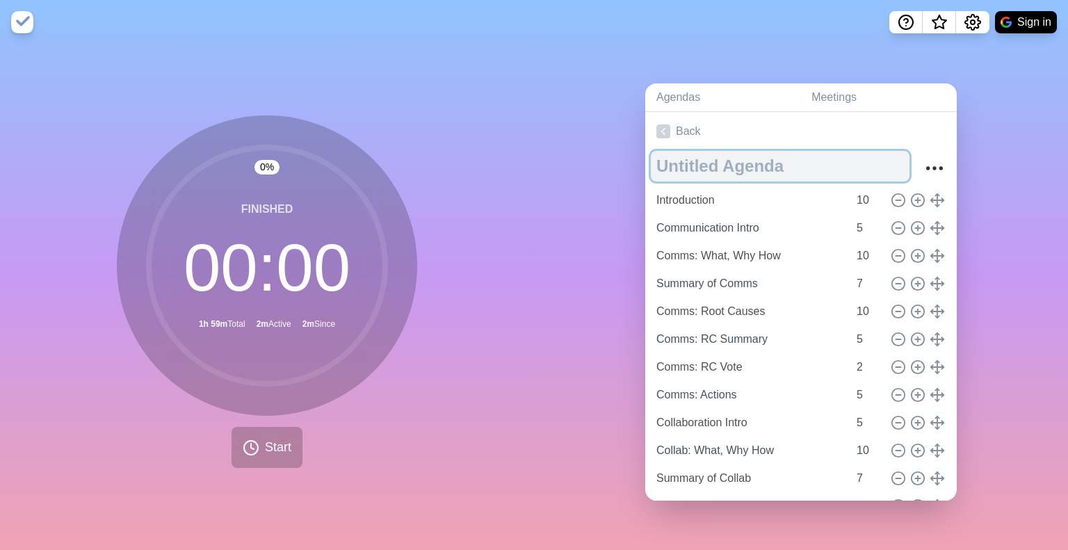
click at [712, 156] on textarea at bounding box center [780, 166] width 259 height 31
click at [737, 158] on textarea "Leathwaites S1" at bounding box center [780, 166] width 259 height 31
click at [851, 161] on textarea "Leathwaite S1" at bounding box center [780, 166] width 259 height 31
type textarea "Leathwaite S1"
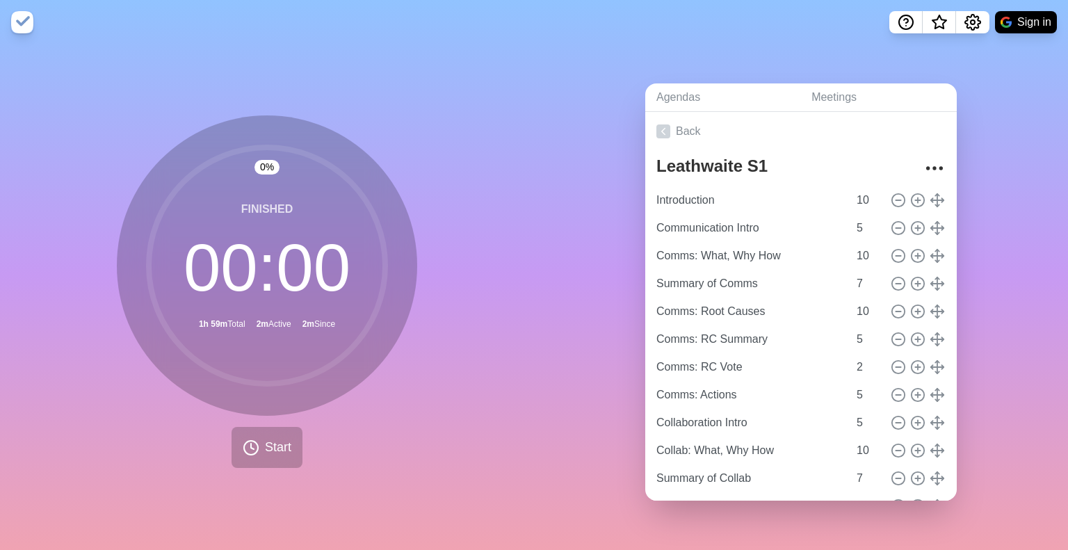
click at [933, 158] on div "Leathwaite S1 Introduction 10 Communication Intro 5 Comms: What, Why How 10 Sum…" at bounding box center [801, 441] width 312 height 581
click at [926, 158] on icon "More" at bounding box center [935, 168] width 22 height 22
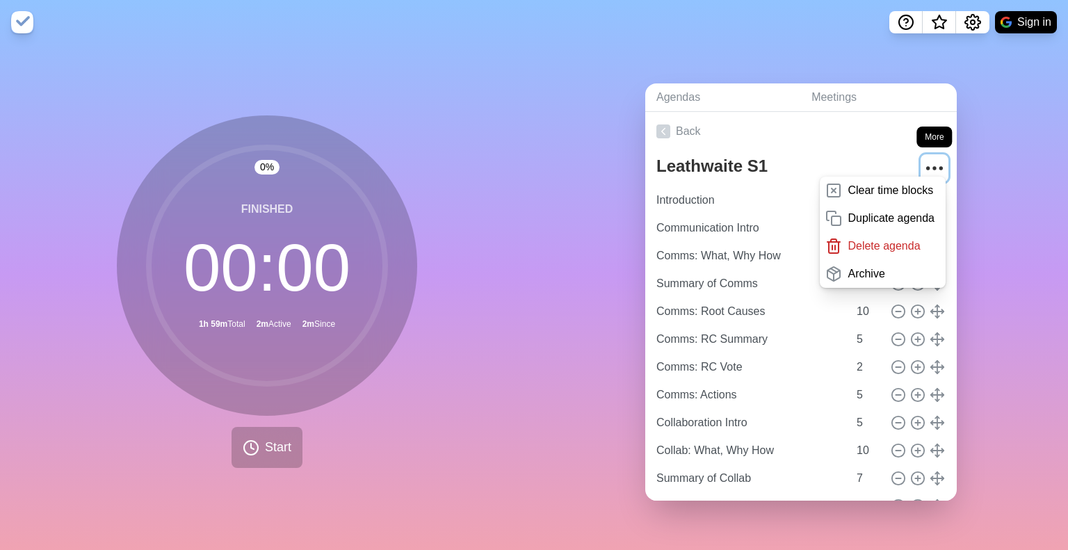
click at [926, 158] on icon "More" at bounding box center [935, 168] width 22 height 22
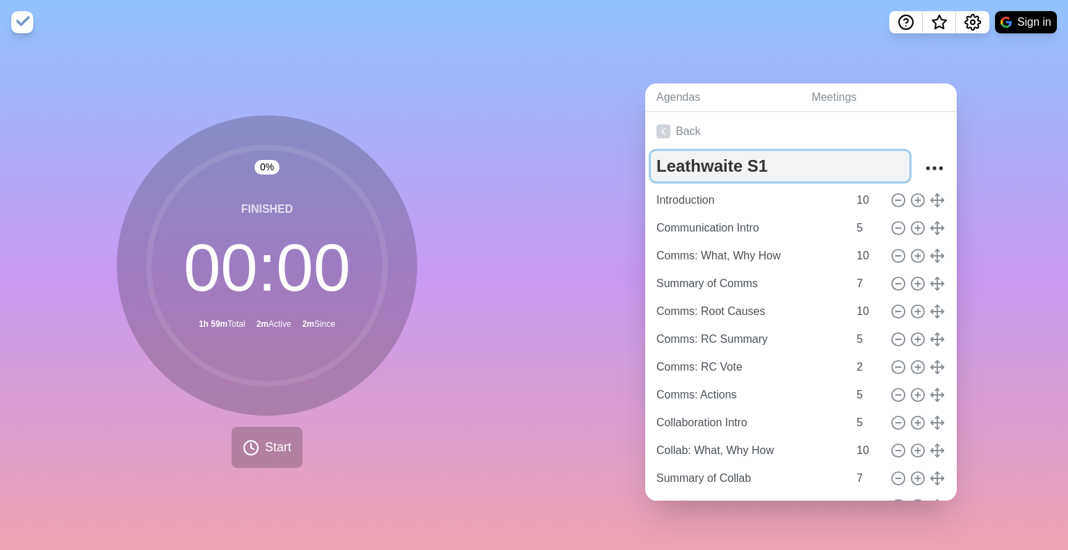
click at [801, 160] on textarea "Leathwaite S1" at bounding box center [780, 166] width 259 height 31
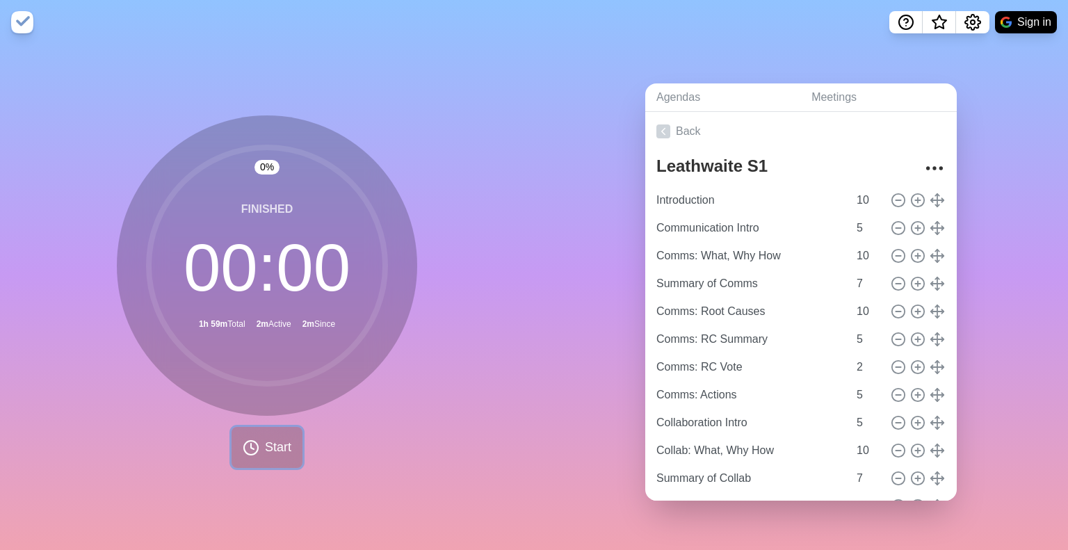
click at [265, 439] on span "Start" at bounding box center [278, 447] width 26 height 19
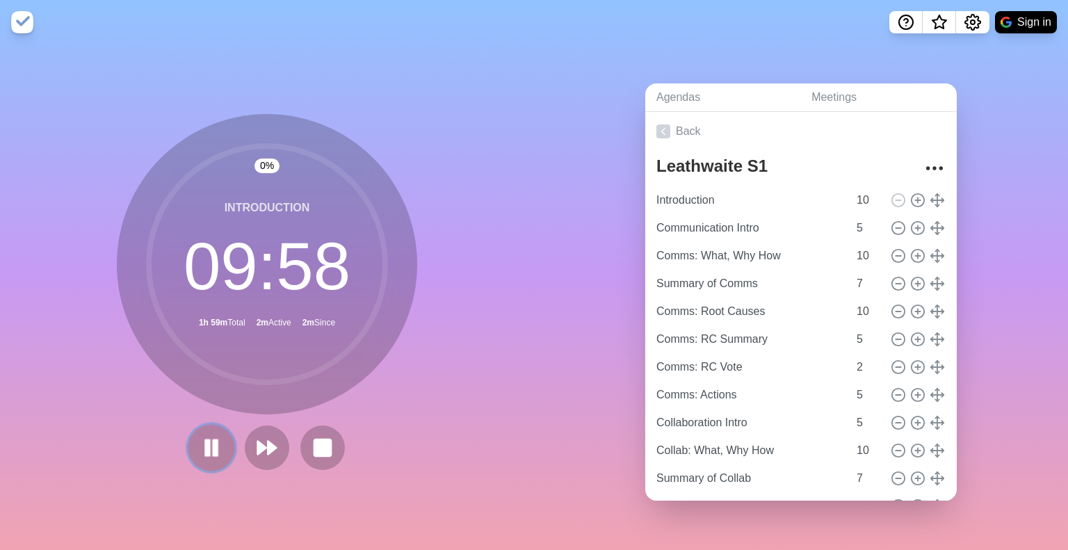
click at [218, 431] on button at bounding box center [211, 447] width 47 height 47
click at [320, 445] on rect at bounding box center [322, 447] width 17 height 17
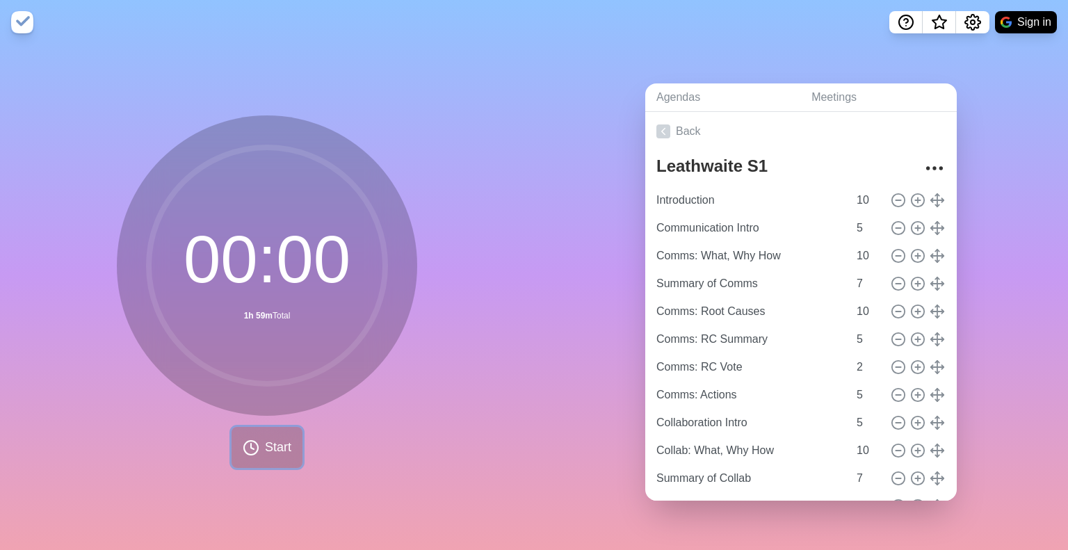
click at [271, 442] on span "Start" at bounding box center [278, 447] width 26 height 19
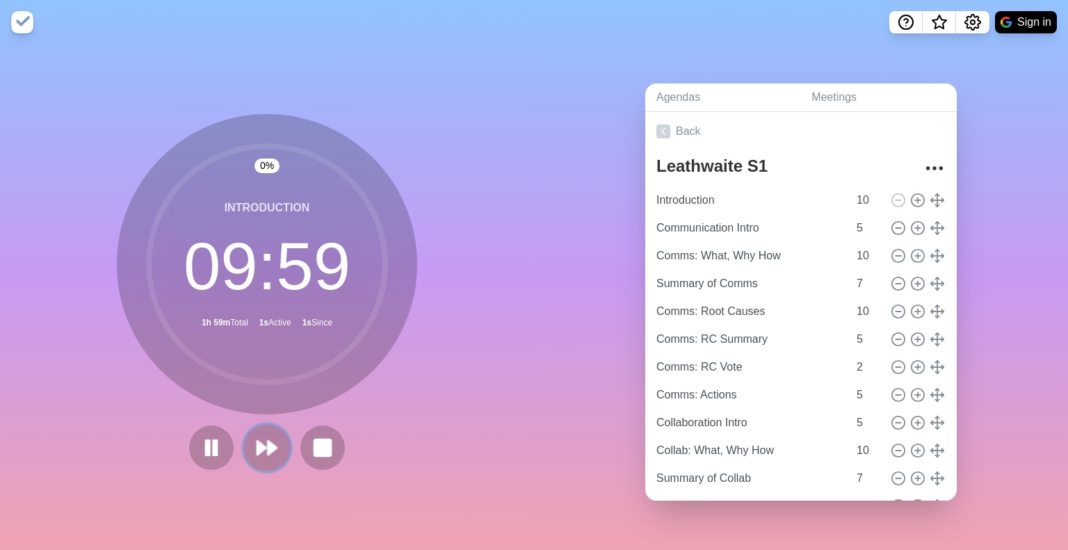
click at [273, 442] on icon at bounding box center [267, 448] width 24 height 24
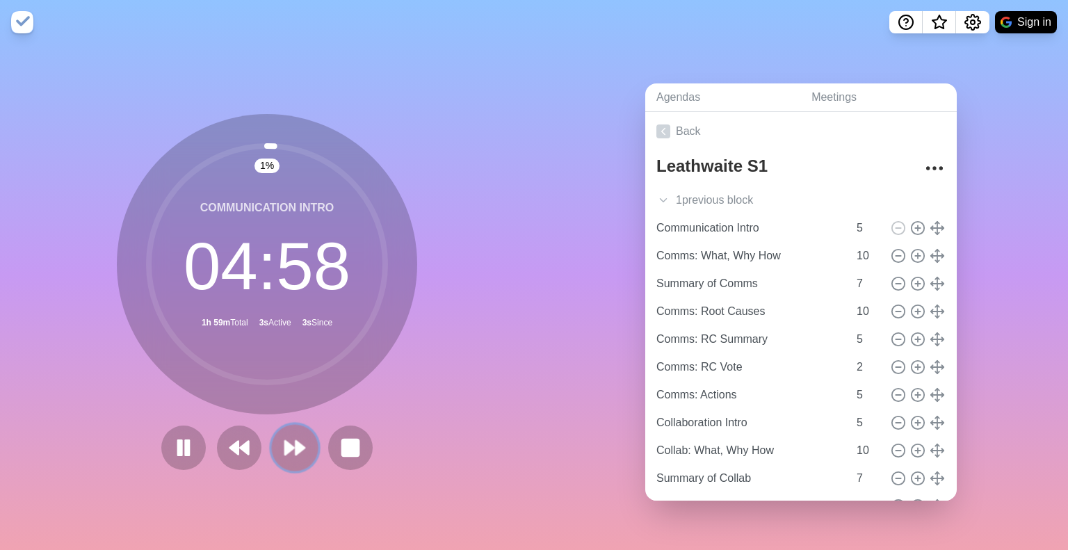
click at [278, 438] on button at bounding box center [294, 447] width 47 height 47
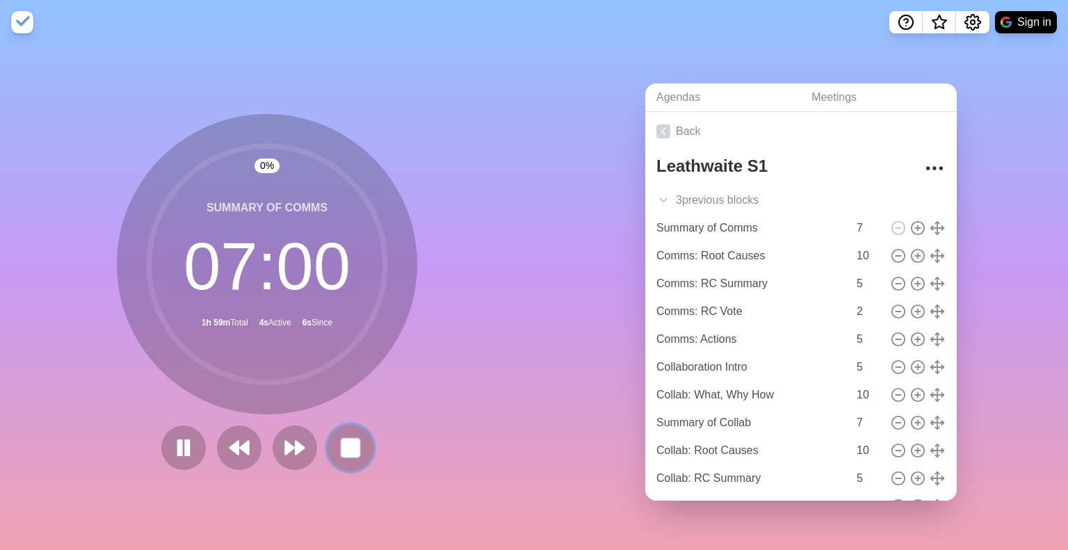
click at [328, 444] on button at bounding box center [350, 447] width 47 height 47
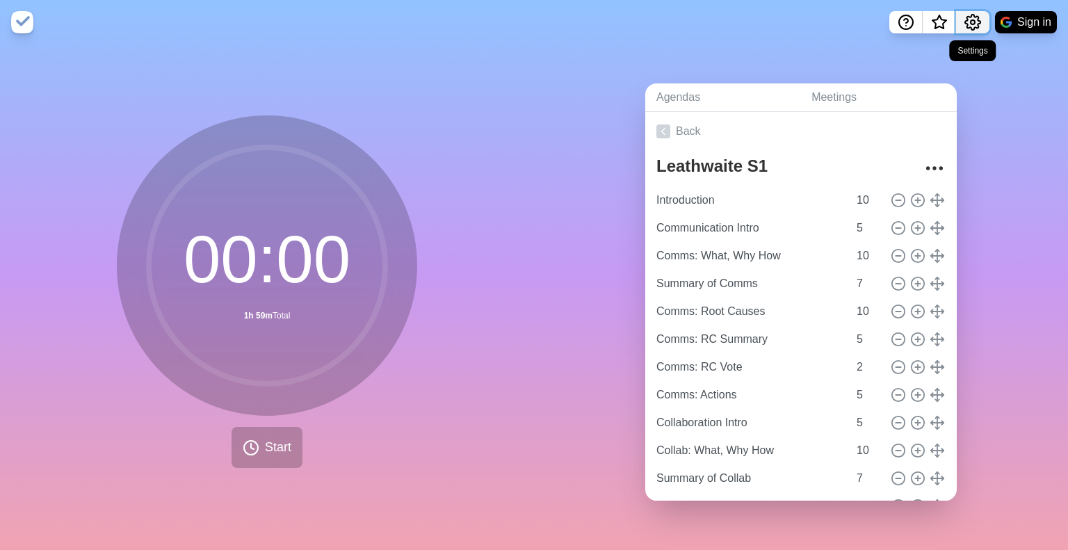
click at [977, 16] on icon "Settings" at bounding box center [972, 22] width 15 height 15
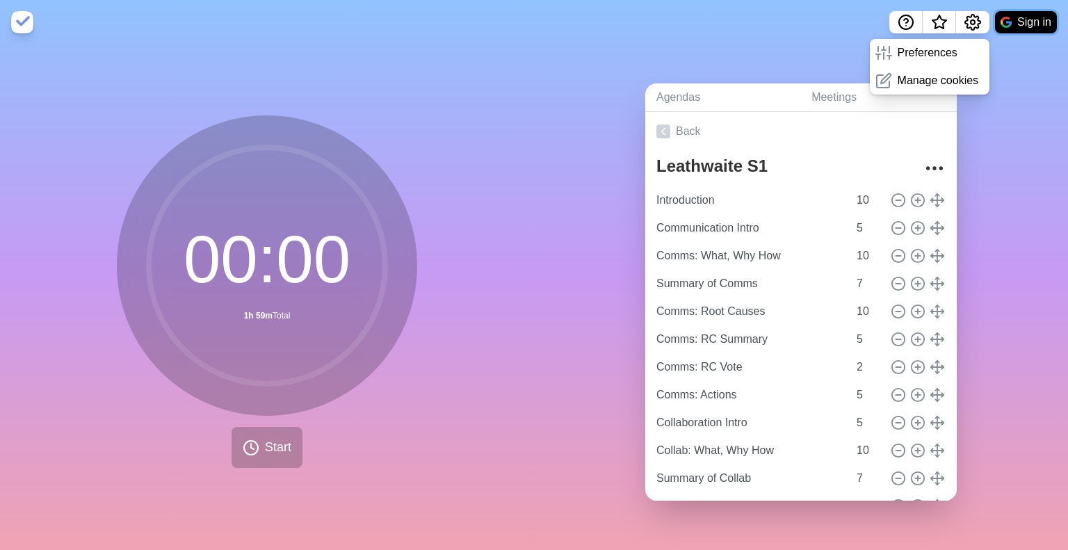
click at [1022, 21] on button "Sign in" at bounding box center [1026, 22] width 62 height 22
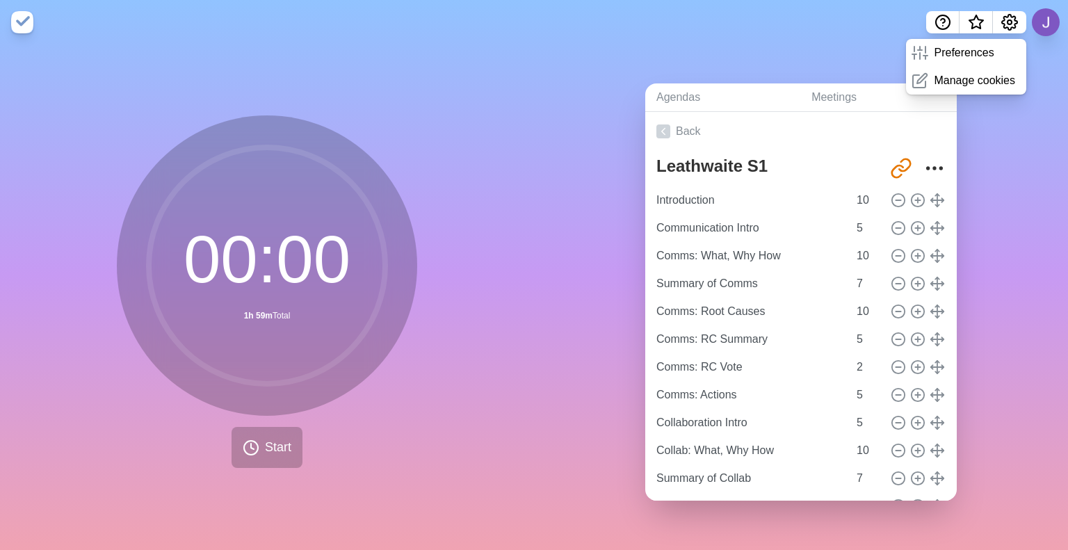
click at [975, 263] on div "Agendas Meetings Back Leathwaite S1 [URL][DOMAIN_NAME] Introduction 10 Communic…" at bounding box center [801, 298] width 534 height 506
click at [890, 168] on icon "Share link" at bounding box center [901, 168] width 22 height 22
click at [785, 45] on div "Agendas Meetings Back Leathwaite S1 [URL][DOMAIN_NAME] Introduction 10 Communic…" at bounding box center [801, 298] width 534 height 506
